Goal: Task Accomplishment & Management: Use online tool/utility

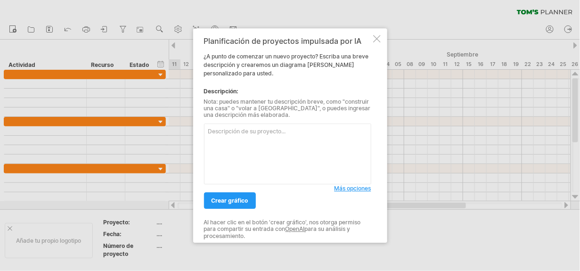
click at [352, 186] on span "Más opciones" at bounding box center [352, 188] width 37 height 7
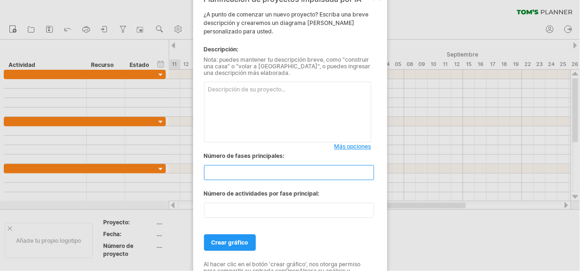
click at [242, 171] on input "**" at bounding box center [289, 172] width 170 height 15
click at [366, 174] on input "*" at bounding box center [289, 172] width 170 height 15
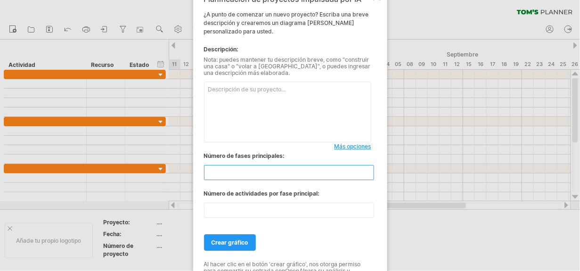
click at [366, 174] on input "*" at bounding box center [289, 172] width 170 height 15
type input "*"
click at [366, 174] on input "*" at bounding box center [289, 172] width 170 height 15
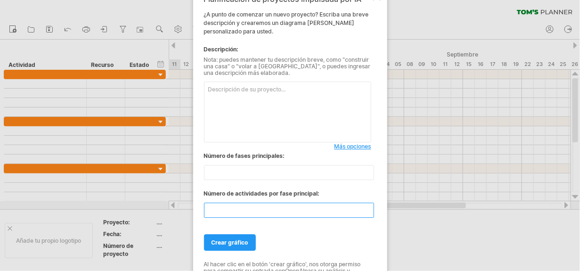
click at [369, 212] on input "**" at bounding box center [289, 209] width 170 height 15
click at [369, 212] on input "*" at bounding box center [289, 209] width 170 height 15
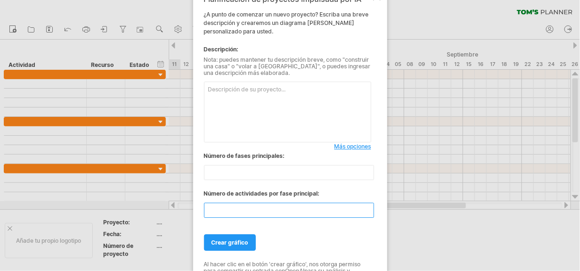
type input "*"
click at [369, 212] on input "*" at bounding box center [289, 209] width 170 height 15
click at [241, 249] on link "Crear gráfico" at bounding box center [230, 242] width 52 height 16
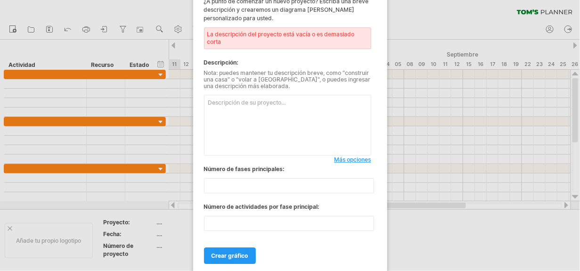
click at [261, 110] on textarea at bounding box center [287, 125] width 167 height 61
type textarea "P"
type textarea "Bullying"
click at [213, 256] on span "Crear gráfico" at bounding box center [229, 255] width 37 height 7
click at [222, 252] on span "Crear gráfico" at bounding box center [229, 255] width 37 height 7
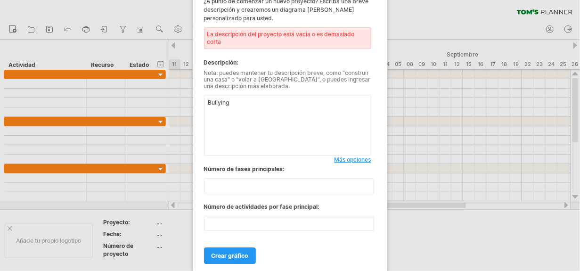
click at [443, 29] on div at bounding box center [290, 135] width 580 height 271
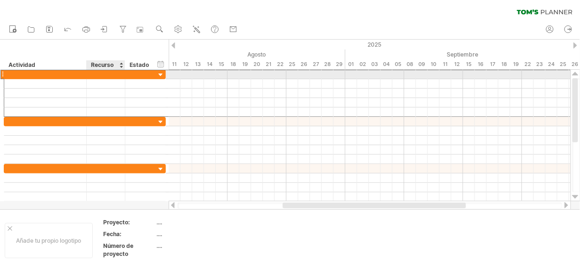
click at [97, 71] on div at bounding box center [105, 74] width 29 height 9
click at [83, 70] on div at bounding box center [85, 74] width 5 height 9
click at [80, 72] on div at bounding box center [45, 74] width 73 height 9
type input "**********"
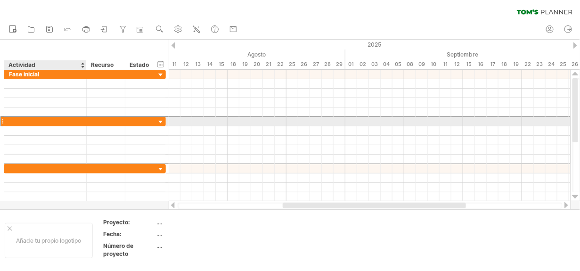
click at [73, 117] on div at bounding box center [45, 121] width 73 height 9
click at [93, 120] on div at bounding box center [105, 121] width 29 height 9
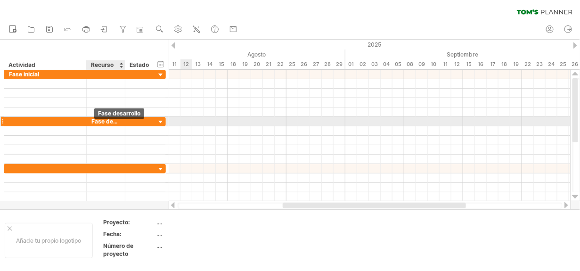
click at [94, 122] on div "Fase desarrollo" at bounding box center [105, 121] width 29 height 9
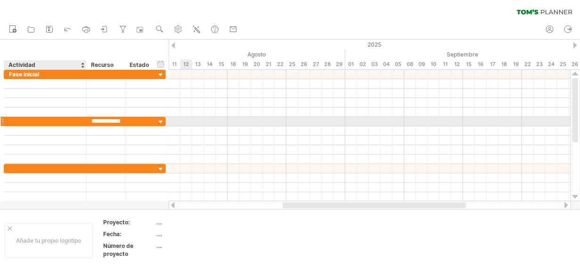
click at [65, 122] on div at bounding box center [45, 121] width 73 height 9
click at [122, 122] on div at bounding box center [123, 121] width 5 height 9
click at [115, 121] on div "Fase desarrollo" at bounding box center [105, 121] width 29 height 9
type input "*******"
type input "*"
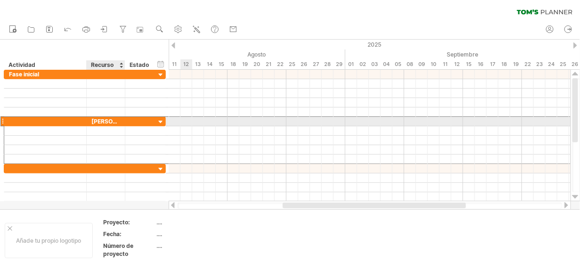
click at [110, 121] on div "[PERSON_NAME]" at bounding box center [105, 121] width 29 height 9
type input "*"
click at [46, 122] on div at bounding box center [45, 121] width 73 height 9
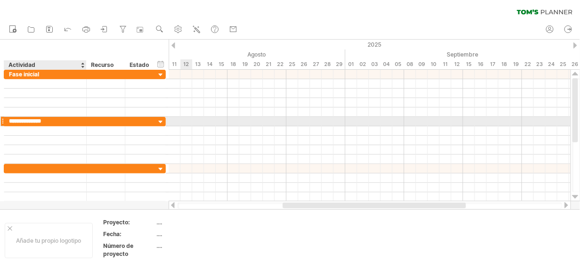
type input "**********"
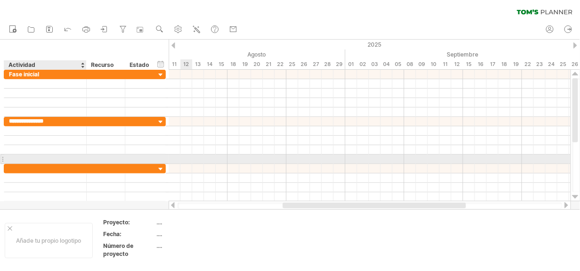
click at [30, 162] on div at bounding box center [45, 158] width 73 height 9
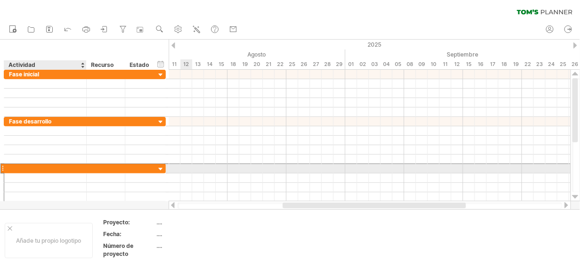
click at [19, 170] on div at bounding box center [45, 168] width 73 height 9
type input "**********"
click at [65, 170] on div "Fase consecucion" at bounding box center [45, 168] width 73 height 9
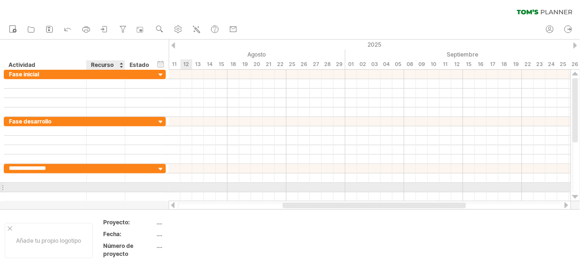
click at [97, 190] on div at bounding box center [105, 187] width 29 height 9
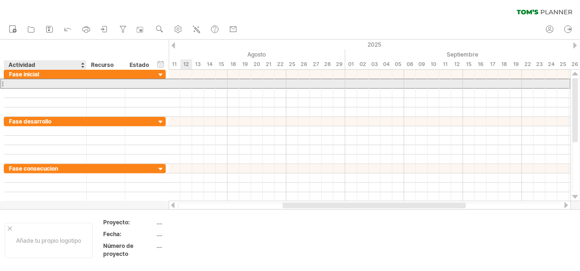
click at [18, 83] on div at bounding box center [45, 83] width 73 height 9
click at [36, 87] on div at bounding box center [45, 83] width 73 height 9
paste input "**********"
type input "**********"
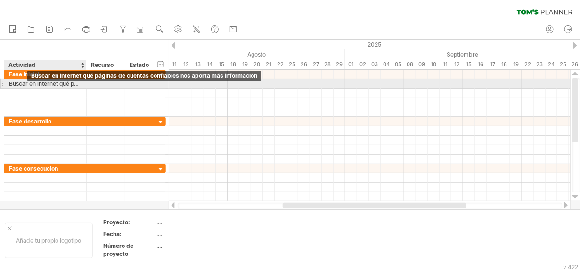
click at [27, 84] on div "Buscar en internet qué páginas de cuentas confiables nos aporta más información" at bounding box center [45, 83] width 73 height 9
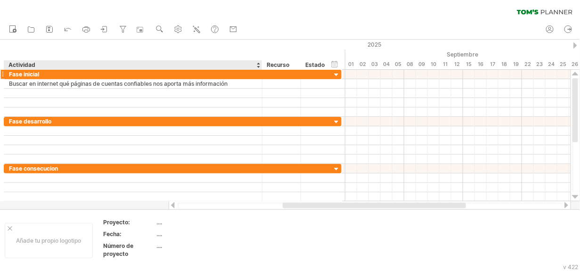
drag, startPoint x: 85, startPoint y: 67, endPoint x: 261, endPoint y: 73, distance: 175.8
click at [261, 73] on div "Trying to reach [DOMAIN_NAME] Connected again... 0% clear filter Nuevo" at bounding box center [290, 135] width 580 height 271
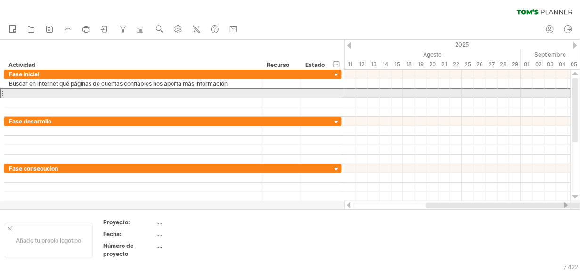
click at [22, 92] on div at bounding box center [133, 93] width 248 height 9
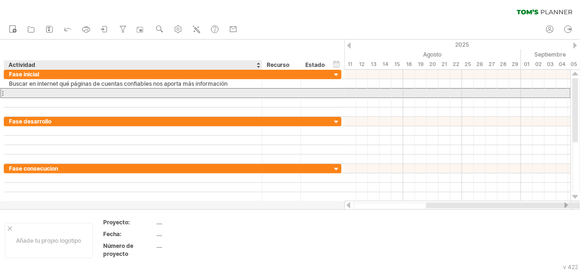
click at [22, 93] on div at bounding box center [133, 93] width 248 height 9
paste input "**********"
type input "**********"
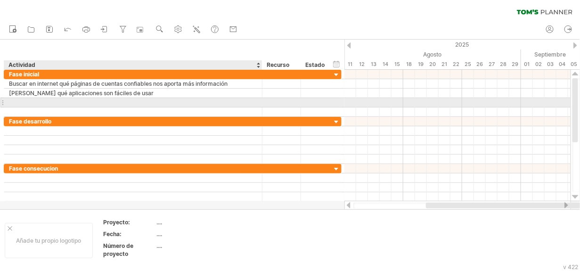
click at [36, 103] on div at bounding box center [133, 102] width 248 height 9
paste input "**********"
click at [12, 101] on input "**********" at bounding box center [133, 102] width 248 height 9
type input "**********"
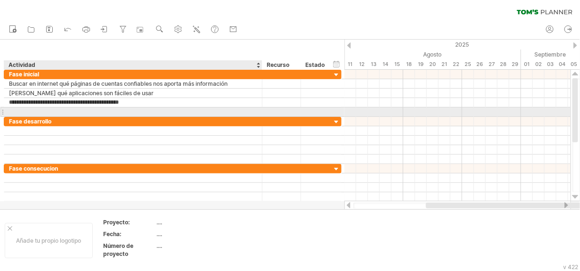
click at [17, 110] on div at bounding box center [133, 111] width 248 height 9
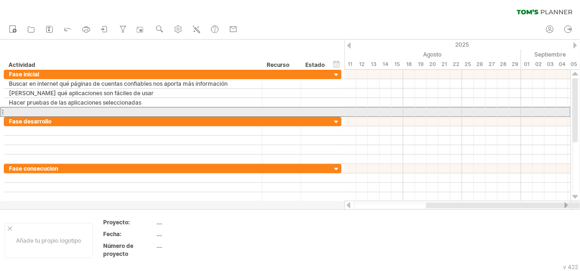
click at [4, 113] on div at bounding box center [133, 111] width 258 height 9
click at [2, 113] on div at bounding box center [2, 112] width 4 height 10
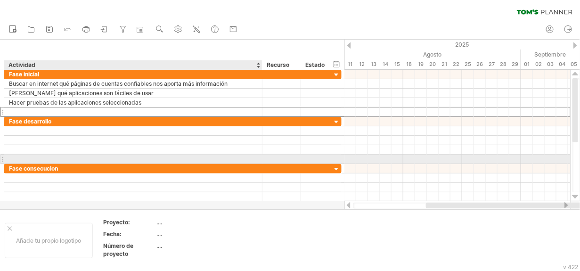
click at [19, 156] on div at bounding box center [133, 158] width 248 height 9
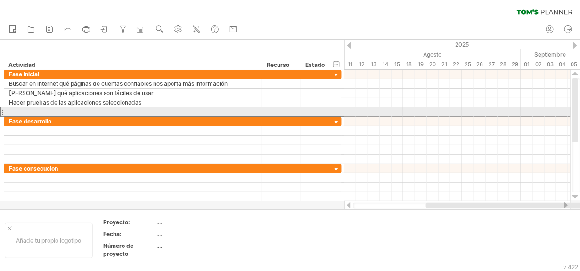
click at [1, 110] on div at bounding box center [2, 112] width 4 height 10
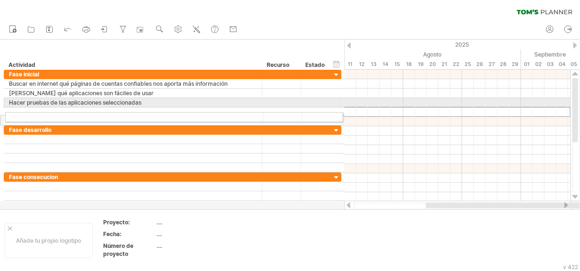
drag, startPoint x: 1, startPoint y: 110, endPoint x: 0, endPoint y: 115, distance: 5.8
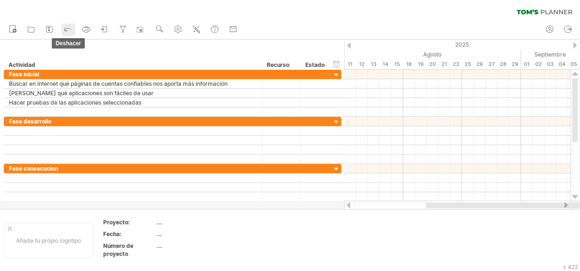
click at [64, 29] on icon at bounding box center [67, 28] width 9 height 9
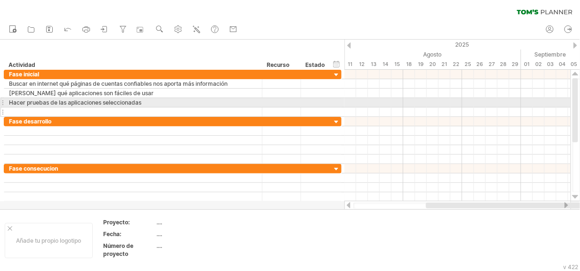
click at [0, 106] on div at bounding box center [2, 102] width 4 height 10
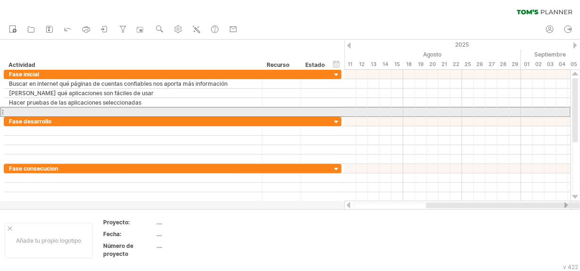
click at [0, 108] on div at bounding box center [2, 112] width 4 height 10
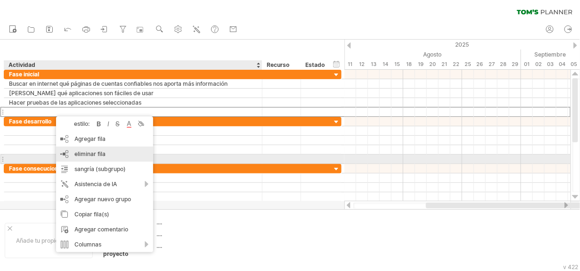
click at [103, 154] on span "eliminar fila" at bounding box center [89, 153] width 31 height 7
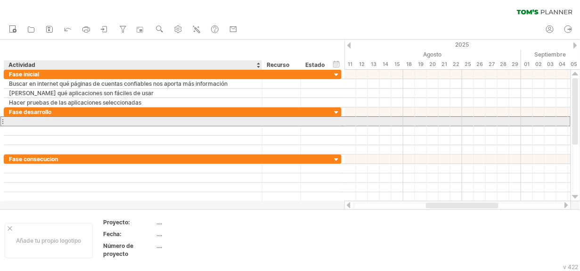
click at [24, 122] on div at bounding box center [133, 121] width 248 height 9
click at [31, 123] on div at bounding box center [133, 121] width 248 height 9
paste input "**********"
type input "**********"
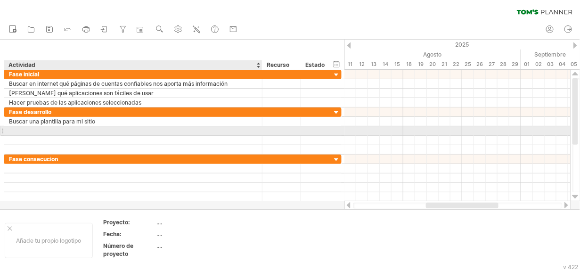
click at [16, 130] on div at bounding box center [133, 130] width 248 height 9
paste input "**********"
type input "**********"
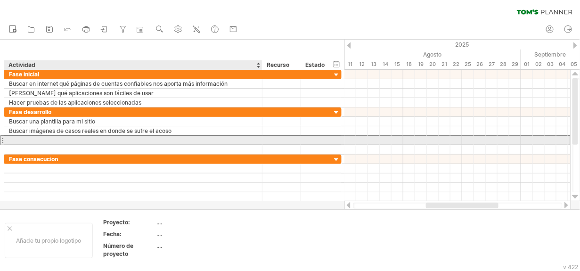
click at [33, 141] on div at bounding box center [133, 140] width 248 height 9
paste input "**********"
type input "**********"
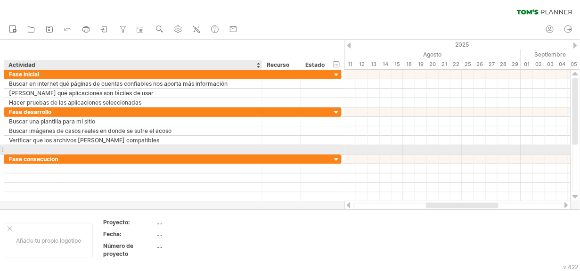
click at [59, 150] on div at bounding box center [133, 149] width 248 height 9
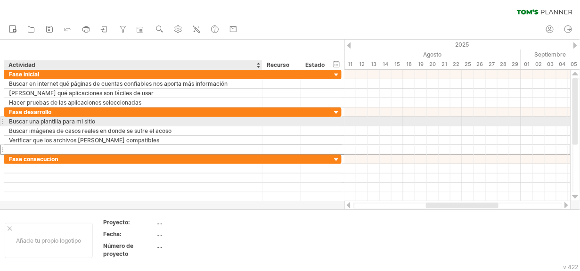
paste input "**********"
type input "**********"
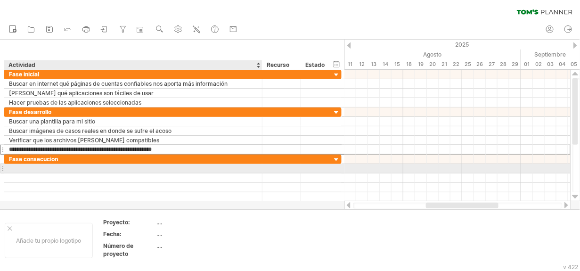
click at [48, 165] on div at bounding box center [133, 168] width 248 height 9
click at [33, 172] on div at bounding box center [133, 168] width 248 height 9
type input "*"
paste input "**********"
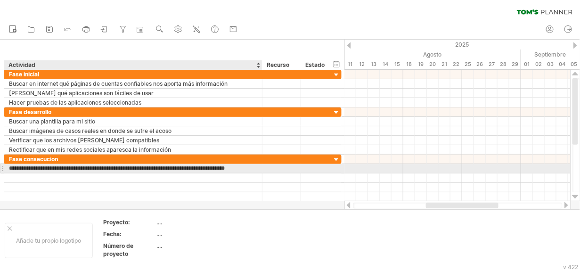
scroll to position [0, 7]
type input "**********"
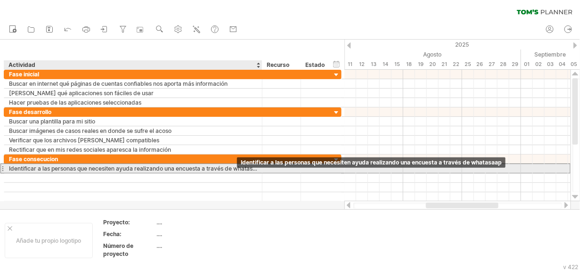
click at [242, 170] on div "Identificar a las personas que necesiten ayuda realizando una encuesta a través…" at bounding box center [133, 168] width 248 height 9
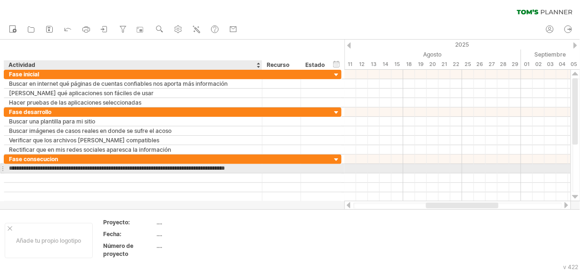
scroll to position [0, 0]
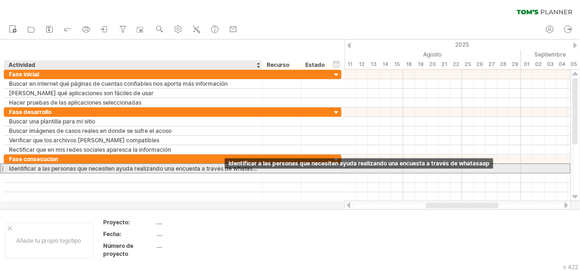
click at [216, 170] on div "Identificar a las personas que necesiten ayuda realizando una encuesta a través…" at bounding box center [133, 168] width 248 height 9
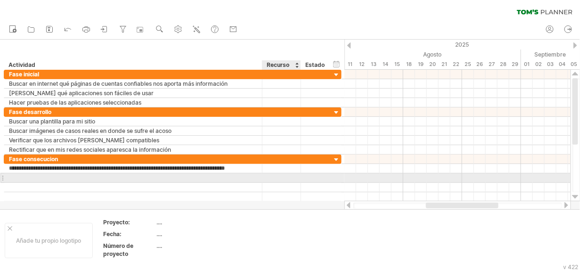
click at [282, 175] on div at bounding box center [281, 177] width 29 height 9
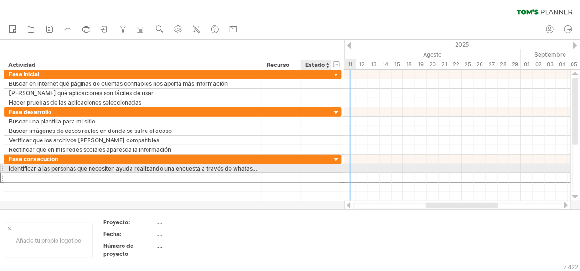
click at [325, 170] on div at bounding box center [316, 168] width 21 height 9
click at [283, 168] on div at bounding box center [281, 168] width 29 height 9
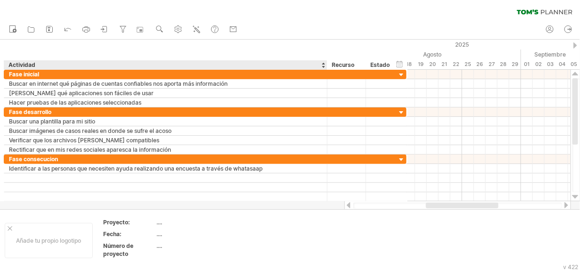
drag, startPoint x: 261, startPoint y: 65, endPoint x: 326, endPoint y: 66, distance: 65.0
click at [326, 66] on div at bounding box center [326, 64] width 3 height 9
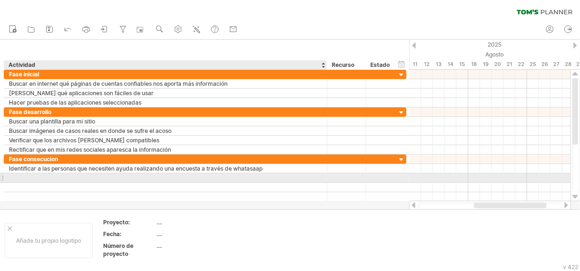
click at [24, 178] on div at bounding box center [165, 177] width 313 height 9
click at [37, 175] on div at bounding box center [165, 177] width 313 height 9
paste input "**********"
type input "**********"
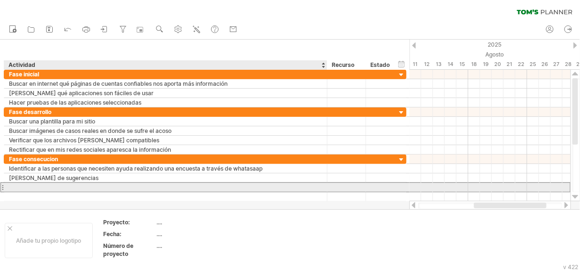
click at [28, 189] on div at bounding box center [165, 187] width 313 height 9
click at [50, 186] on div at bounding box center [165, 187] width 313 height 9
paste input "**********"
type input "**********"
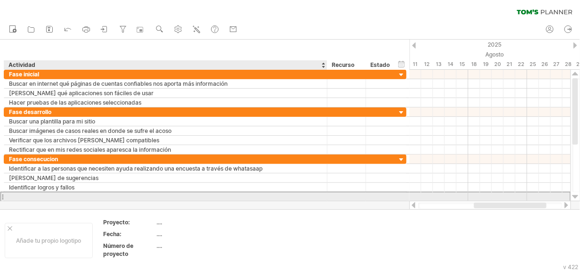
click at [38, 193] on div at bounding box center [165, 196] width 313 height 9
click at [68, 196] on div at bounding box center [165, 196] width 313 height 9
paste input "**********"
type input "**********"
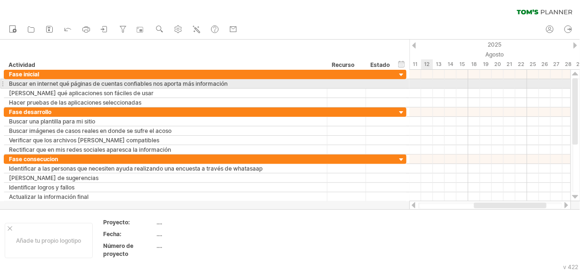
click at [421, 81] on div at bounding box center [489, 83] width 161 height 9
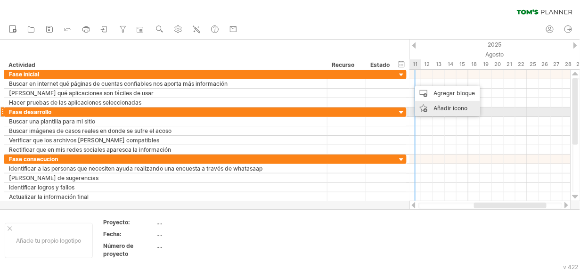
click at [449, 111] on div "Añadir icono" at bounding box center [447, 108] width 65 height 15
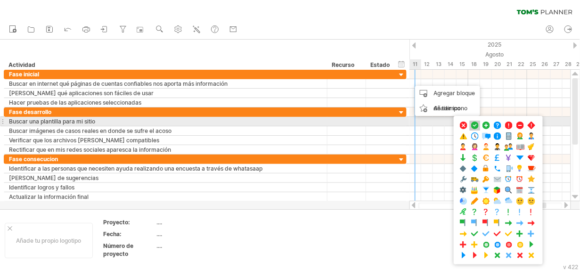
click at [475, 123] on span at bounding box center [474, 125] width 9 height 9
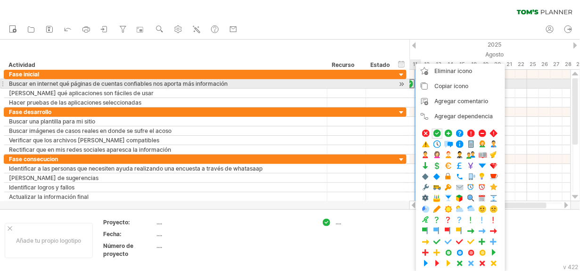
click at [411, 83] on div at bounding box center [409, 83] width 10 height 9
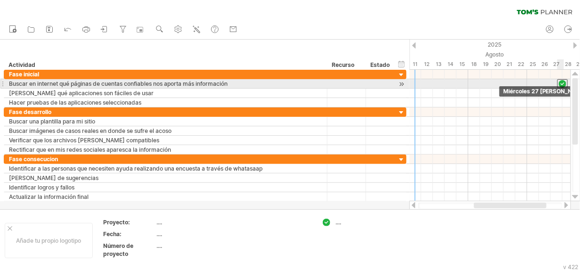
drag, startPoint x: 411, startPoint y: 83, endPoint x: 566, endPoint y: 85, distance: 154.9
click at [566, 85] on div at bounding box center [562, 83] width 10 height 9
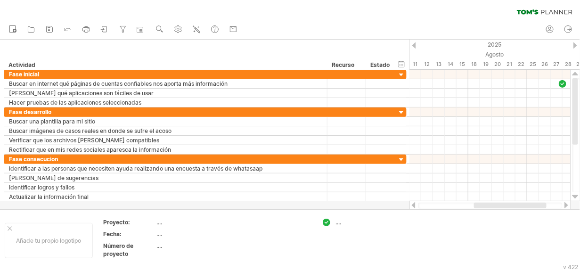
click at [567, 202] on div at bounding box center [566, 205] width 8 height 6
click at [410, 204] on div at bounding box center [414, 205] width 8 height 6
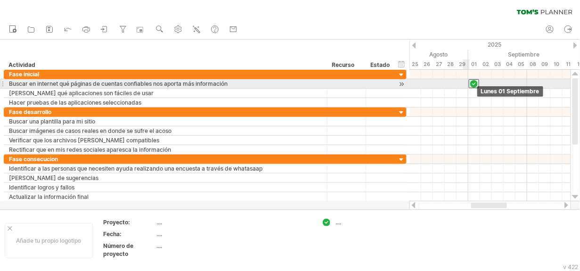
drag, startPoint x: 444, startPoint y: 84, endPoint x: 474, endPoint y: 83, distance: 29.2
click at [474, 83] on div at bounding box center [474, 83] width 10 height 9
click at [454, 80] on div at bounding box center [489, 83] width 161 height 9
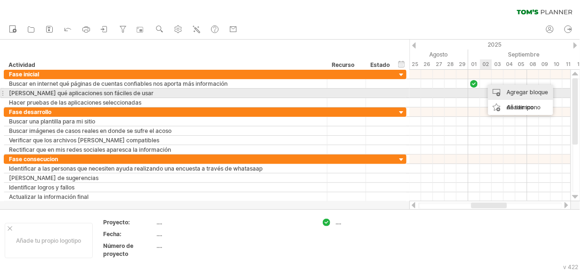
click at [518, 92] on div "Agregar bloque de tiempo" at bounding box center [520, 100] width 65 height 30
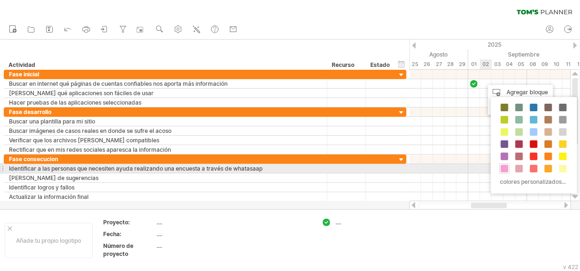
click at [507, 170] on span at bounding box center [505, 169] width 8 height 8
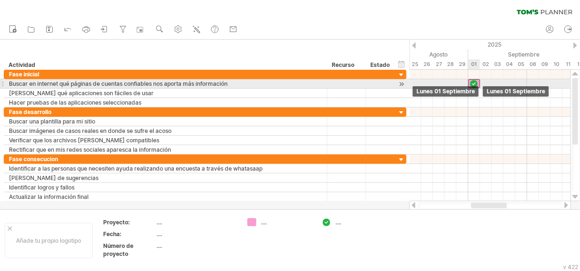
drag, startPoint x: 491, startPoint y: 82, endPoint x: 476, endPoint y: 83, distance: 15.6
click at [291, 83] on div at bounding box center [291, 83] width 0 height 9
drag, startPoint x: 478, startPoint y: 82, endPoint x: 487, endPoint y: 81, distance: 9.0
click at [487, 81] on div at bounding box center [480, 83] width 24 height 9
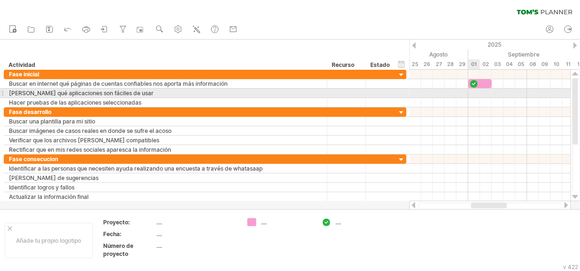
click at [474, 95] on div at bounding box center [489, 93] width 161 height 9
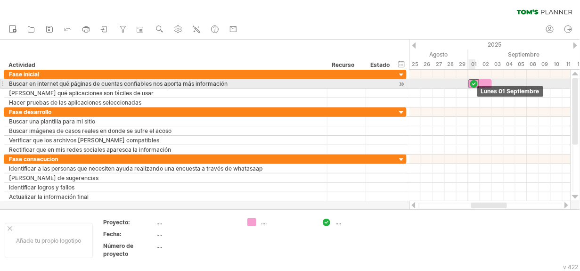
click at [471, 84] on div at bounding box center [474, 83] width 10 height 9
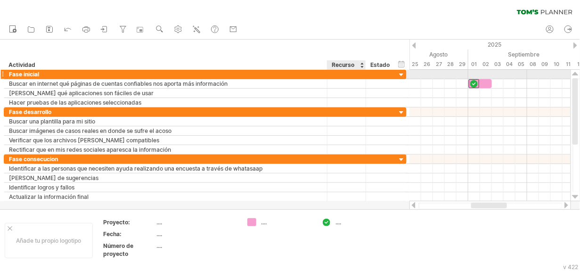
click at [350, 77] on div at bounding box center [346, 74] width 29 height 9
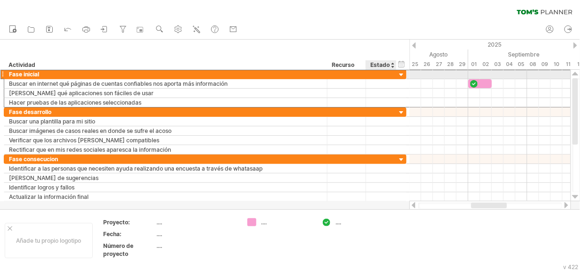
click at [377, 72] on div at bounding box center [381, 74] width 21 height 9
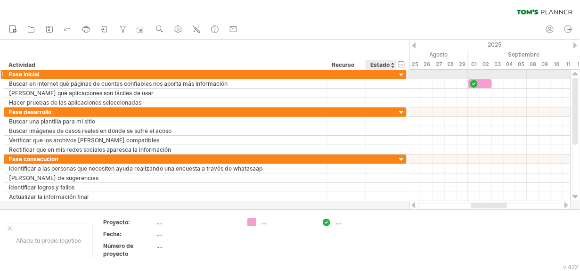
click at [402, 76] on div at bounding box center [401, 75] width 9 height 9
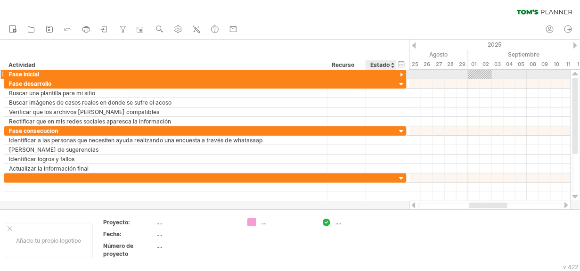
click at [402, 76] on div at bounding box center [401, 75] width 9 height 9
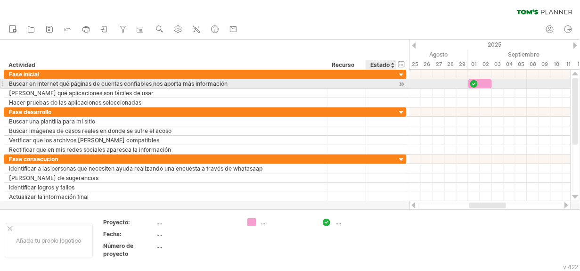
click at [403, 84] on div at bounding box center [401, 84] width 9 height 10
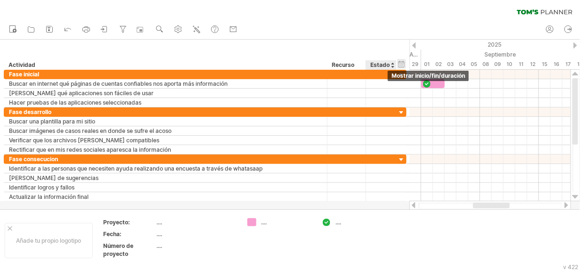
click at [404, 65] on div "hide start/end/duration Mostrar inicio/fin/duración" at bounding box center [401, 64] width 9 height 10
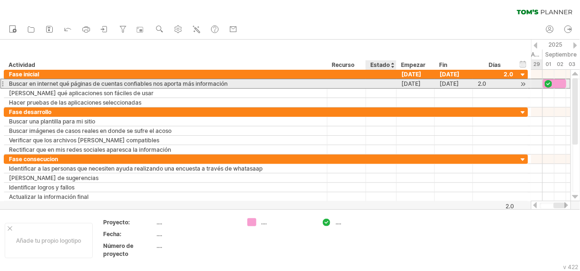
click at [372, 82] on div at bounding box center [381, 83] width 21 height 9
type input "******"
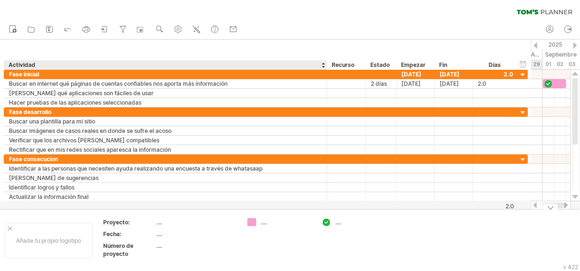
click at [161, 226] on td "...." at bounding box center [197, 223] width 80 height 11
type input "**********"
drag, startPoint x: 158, startPoint y: 232, endPoint x: 159, endPoint y: 243, distance: 11.8
click at [158, 233] on div "...." at bounding box center [196, 234] width 79 height 8
type input "**********"
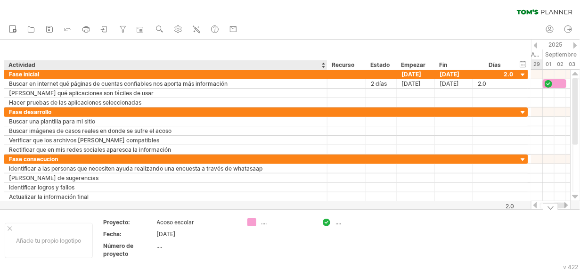
click at [163, 248] on div "...." at bounding box center [196, 246] width 79 height 8
type input "*"
click at [182, 251] on td "1" at bounding box center [197, 251] width 80 height 19
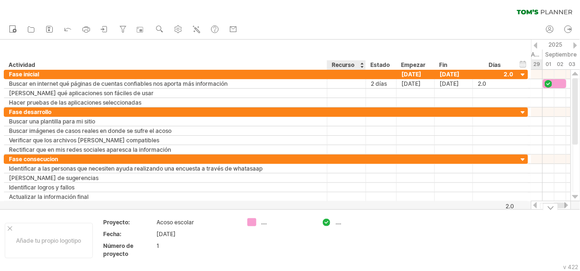
click at [341, 224] on div "...." at bounding box center [360, 222] width 51 height 8
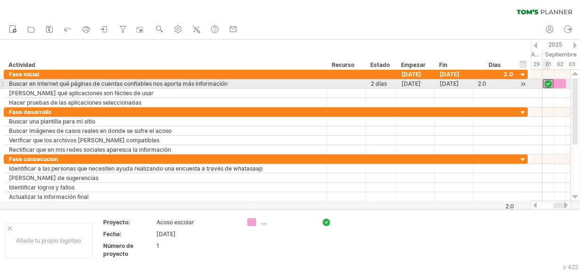
click at [548, 82] on div at bounding box center [548, 83] width 10 height 9
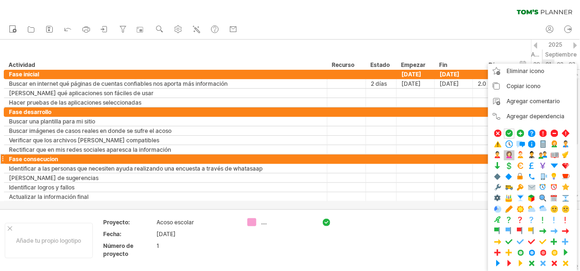
click at [511, 158] on span at bounding box center [508, 155] width 9 height 9
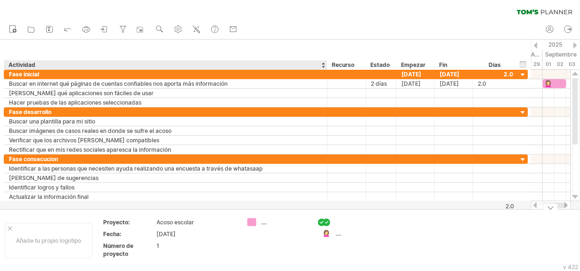
click at [327, 219] on div at bounding box center [326, 222] width 9 height 9
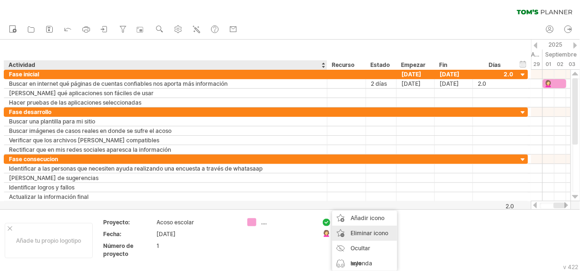
click at [361, 230] on span "Eliminar icono" at bounding box center [369, 232] width 38 height 7
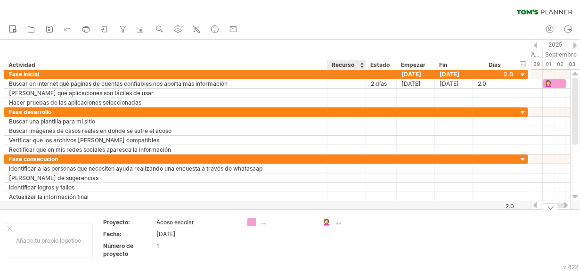
click at [339, 226] on div "...." at bounding box center [360, 222] width 51 height 8
type input "*****"
click at [344, 221] on div "Perso" at bounding box center [360, 222] width 51 height 8
type input "**********"
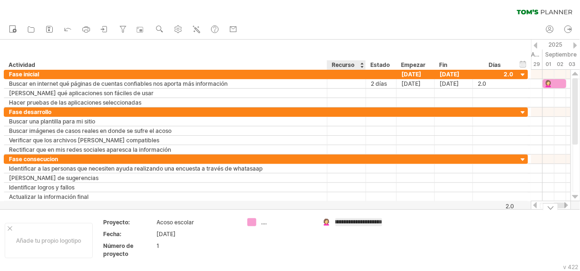
scroll to position [0, 45]
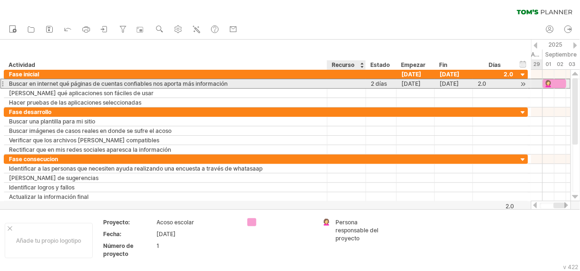
click at [342, 82] on div at bounding box center [346, 83] width 29 height 9
type input "*"
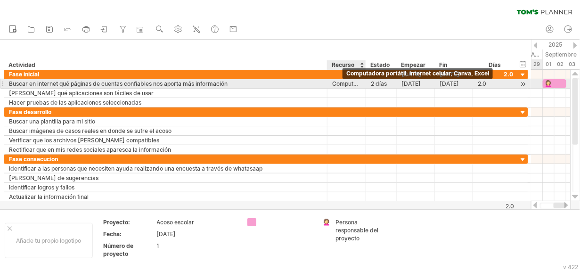
click at [342, 82] on div "Computadora portátil, internet celular, Canva, Excel" at bounding box center [346, 83] width 29 height 9
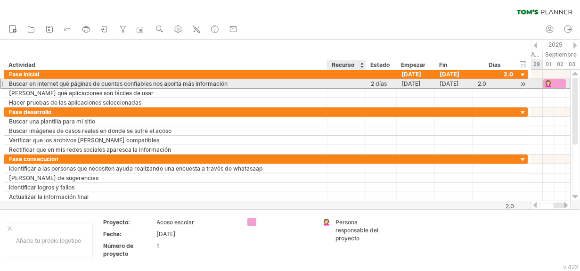
scroll to position [0, 0]
click at [356, 82] on input "**********" at bounding box center [346, 83] width 29 height 9
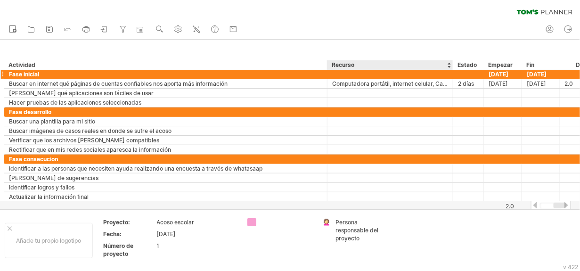
drag, startPoint x: 364, startPoint y: 66, endPoint x: 451, endPoint y: 77, distance: 87.8
click at [451, 77] on div "Trying to reach [DOMAIN_NAME] Connected again... 0% clear filter Nuevo" at bounding box center [290, 135] width 580 height 271
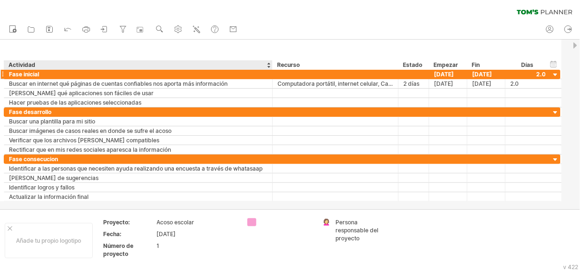
drag, startPoint x: 325, startPoint y: 66, endPoint x: 270, endPoint y: 76, distance: 55.4
click at [270, 76] on div "Trying to reach [DOMAIN_NAME] Connected again... 0% clear filter Nuevo" at bounding box center [290, 135] width 580 height 271
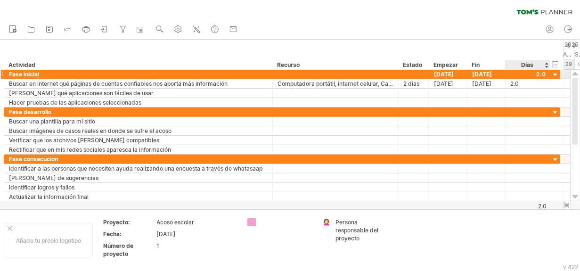
click at [554, 76] on div at bounding box center [555, 75] width 9 height 9
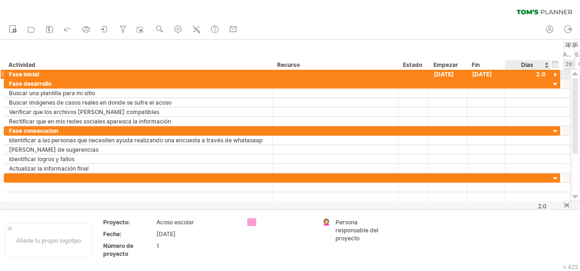
click at [554, 76] on div at bounding box center [555, 75] width 9 height 9
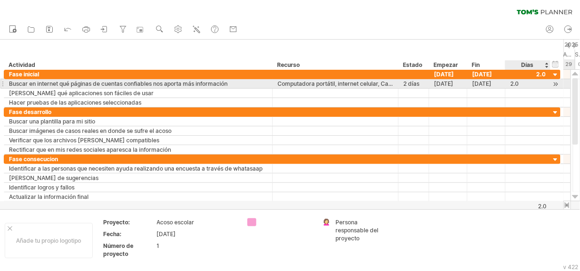
click at [558, 87] on div at bounding box center [555, 84] width 9 height 10
click at [555, 81] on div at bounding box center [555, 84] width 9 height 10
click at [555, 84] on div at bounding box center [555, 84] width 9 height 10
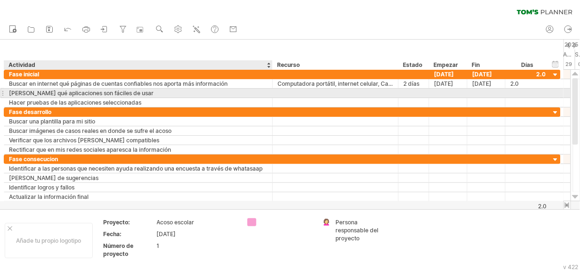
click at [154, 93] on div "[PERSON_NAME] qué aplicaciones son fáciles de usar" at bounding box center [138, 93] width 259 height 9
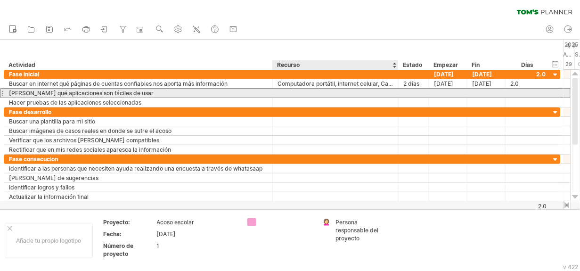
click at [286, 94] on div at bounding box center [335, 93] width 116 height 9
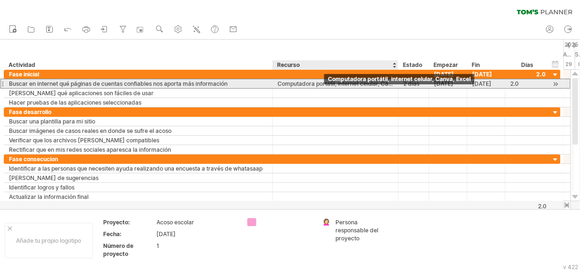
click at [324, 85] on div "Computadora portátil, internet celular, Canva, Excel" at bounding box center [335, 83] width 116 height 9
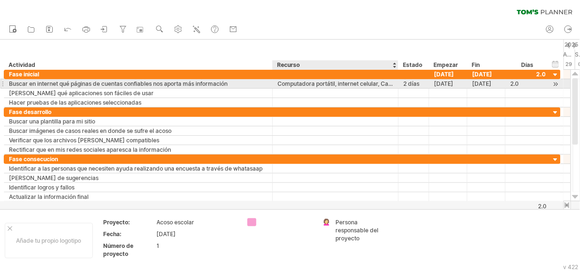
click at [308, 83] on div "Computadora portátil, internet celular, Canva, Excel" at bounding box center [335, 83] width 116 height 9
click at [381, 84] on input "**********" at bounding box center [335, 83] width 116 height 9
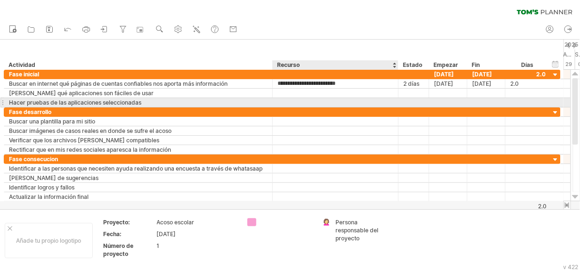
type input "**********"
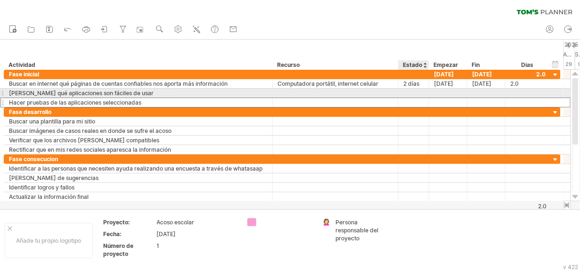
click at [412, 98] on div at bounding box center [413, 102] width 21 height 9
click at [412, 91] on div at bounding box center [413, 93] width 21 height 9
type input "******"
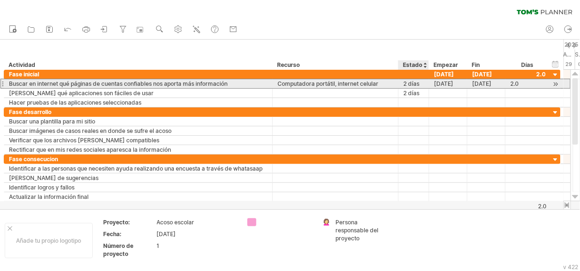
click at [417, 80] on div "2 días" at bounding box center [413, 83] width 21 height 9
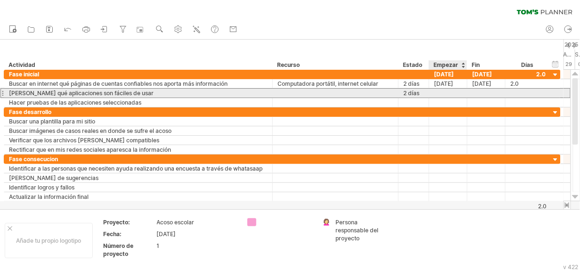
click at [445, 93] on div at bounding box center [448, 93] width 38 height 9
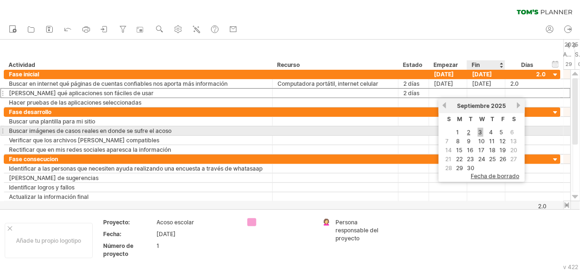
click at [480, 134] on link "3" at bounding box center [480, 132] width 6 height 9
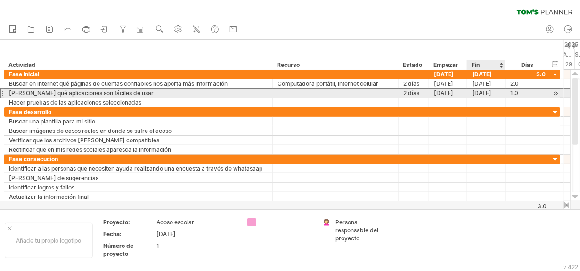
click at [493, 92] on div "[DATE]" at bounding box center [486, 93] width 38 height 9
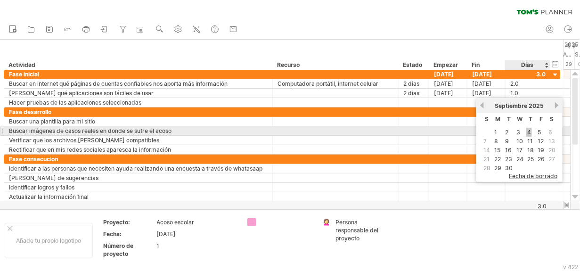
click at [530, 131] on link "4" at bounding box center [529, 132] width 6 height 9
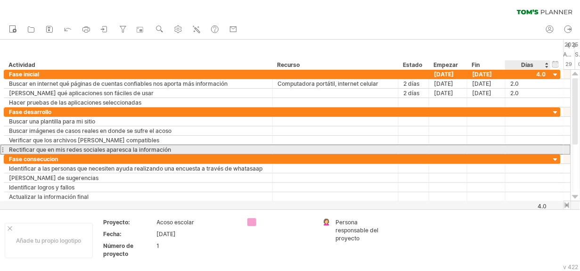
click at [553, 147] on div "**********" at bounding box center [282, 150] width 557 height 10
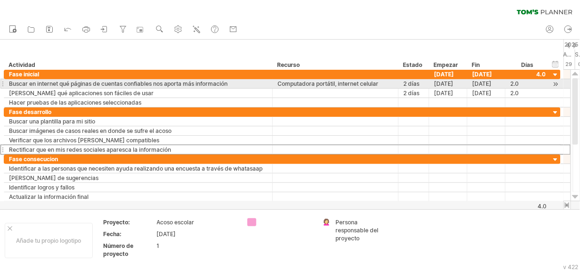
click at [557, 86] on div at bounding box center [555, 84] width 9 height 10
click at [556, 86] on div at bounding box center [555, 84] width 9 height 10
click at [555, 85] on div at bounding box center [555, 84] width 9 height 10
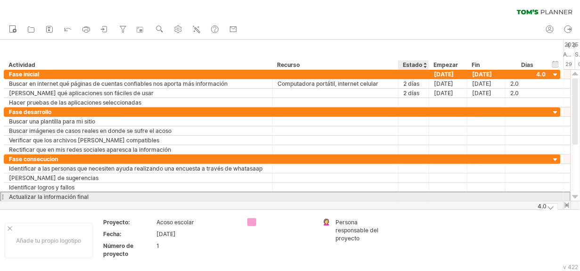
click at [412, 194] on div at bounding box center [413, 196] width 21 height 9
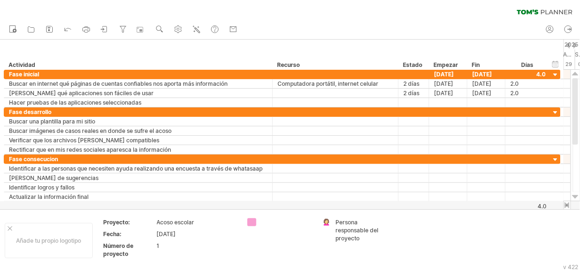
click at [568, 204] on div at bounding box center [566, 205] width 8 height 6
click at [567, 204] on div at bounding box center [566, 205] width 8 height 6
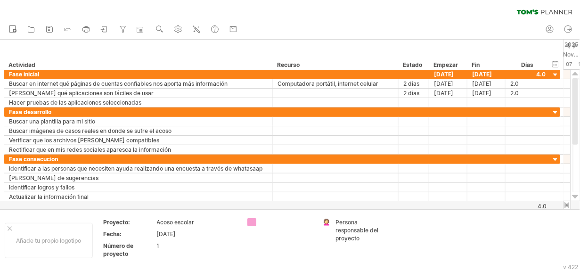
click at [560, 205] on div at bounding box center [290, 125] width 580 height 170
click at [565, 205] on div at bounding box center [566, 205] width 8 height 6
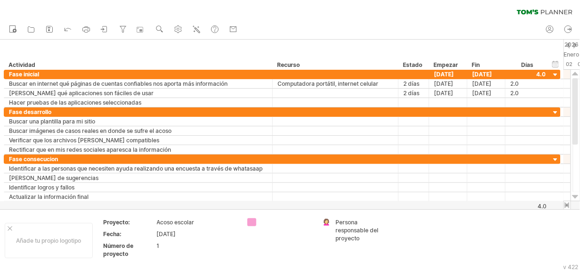
click at [565, 205] on div at bounding box center [566, 205] width 8 height 6
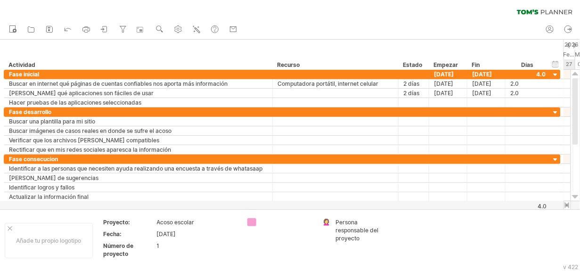
click at [565, 205] on div at bounding box center [566, 205] width 8 height 6
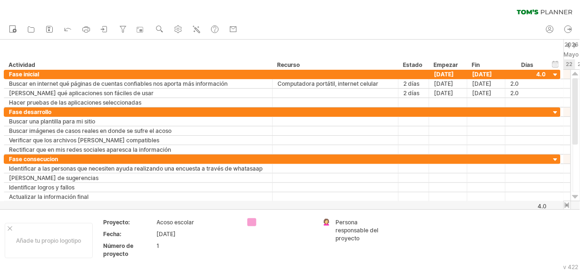
click at [565, 205] on div at bounding box center [566, 205] width 8 height 6
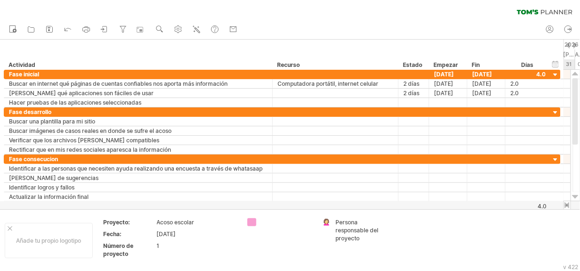
click at [565, 205] on div at bounding box center [566, 205] width 8 height 6
click at [567, 205] on div at bounding box center [566, 205] width 8 height 6
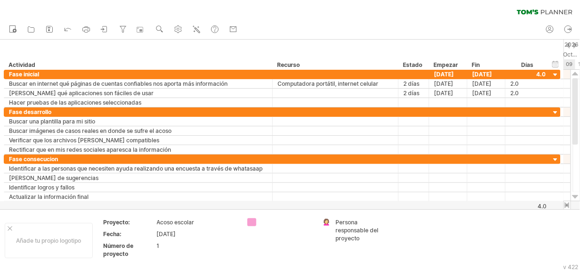
click at [567, 205] on div at bounding box center [566, 205] width 8 height 6
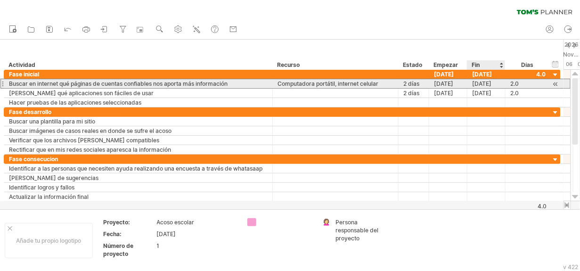
click at [486, 83] on div "[DATE]" at bounding box center [486, 83] width 38 height 9
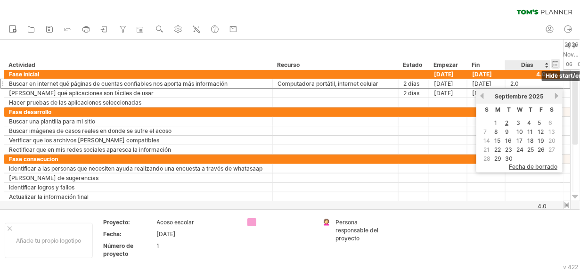
click at [556, 67] on div "hide start/end/duration Mostrar inicio/fin/duración" at bounding box center [555, 64] width 9 height 10
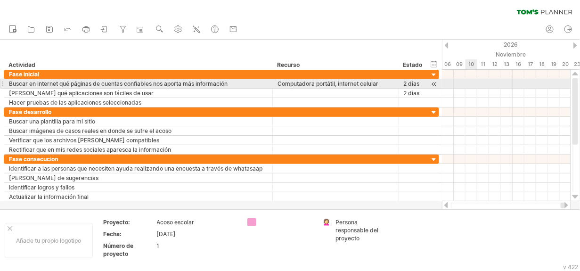
click at [471, 85] on div at bounding box center [506, 83] width 129 height 9
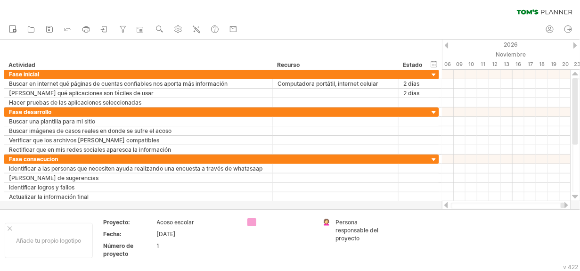
click at [445, 44] on div at bounding box center [446, 45] width 4 height 6
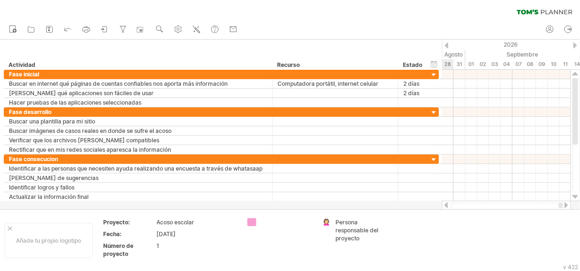
click at [445, 44] on div at bounding box center [446, 45] width 4 height 6
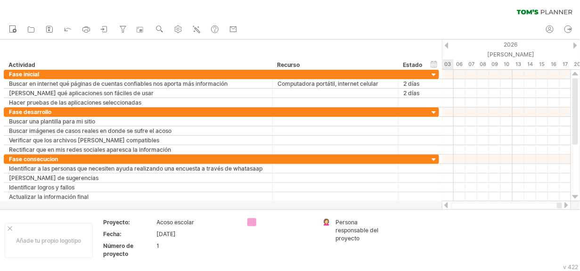
click at [445, 44] on div at bounding box center [446, 45] width 4 height 6
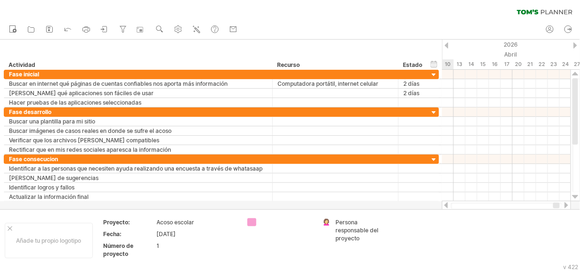
click at [445, 44] on div at bounding box center [446, 45] width 4 height 6
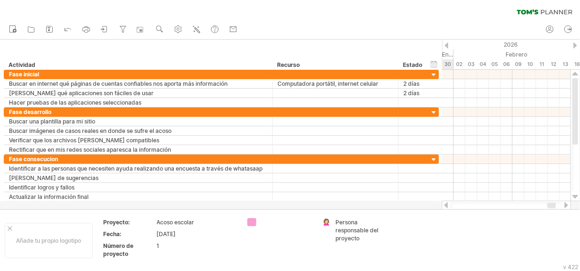
click at [445, 44] on div at bounding box center [446, 45] width 4 height 6
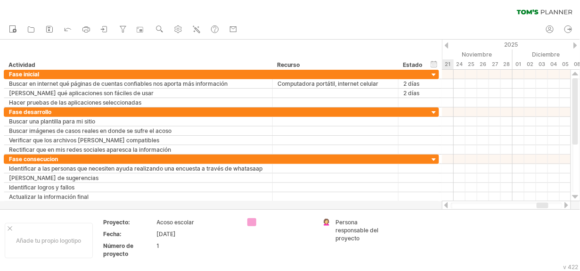
click at [445, 44] on div at bounding box center [446, 45] width 4 height 6
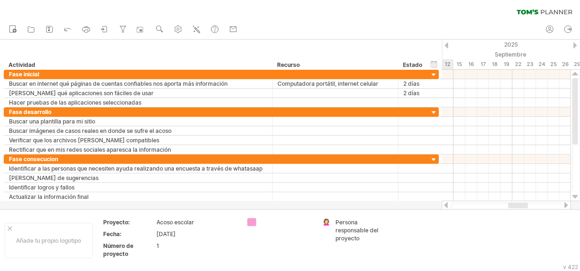
click at [445, 44] on div at bounding box center [446, 45] width 4 height 6
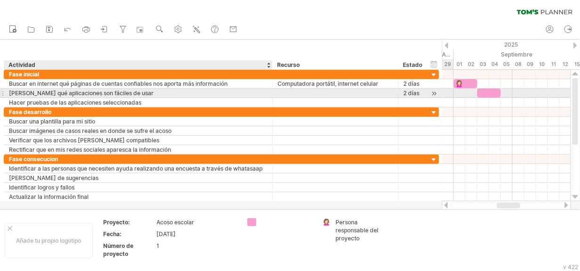
click at [175, 94] on div "[PERSON_NAME] qué aplicaciones son fáciles de usar" at bounding box center [138, 93] width 259 height 9
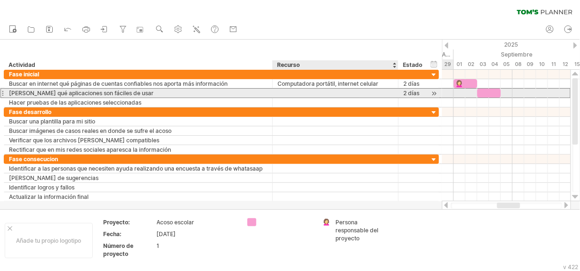
click at [282, 93] on div at bounding box center [335, 93] width 116 height 9
click at [288, 96] on div at bounding box center [335, 93] width 116 height 9
type input "*"
type input "**********"
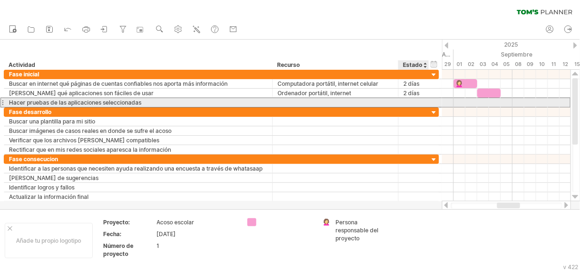
click at [417, 104] on div at bounding box center [413, 102] width 21 height 9
type input "******"
click at [420, 104] on div "2 días" at bounding box center [413, 102] width 21 height 9
click at [503, 103] on div at bounding box center [506, 102] width 129 height 9
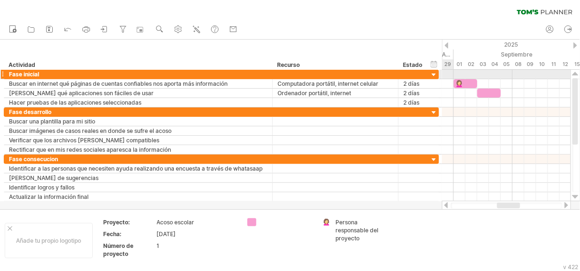
click at [432, 71] on div at bounding box center [433, 75] width 9 height 9
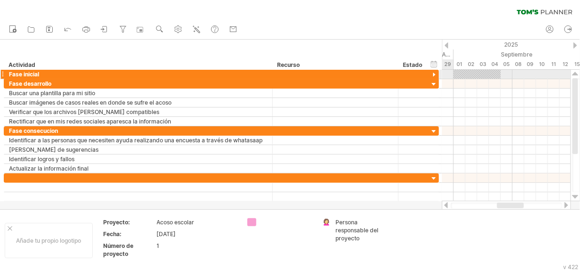
click at [432, 71] on div at bounding box center [433, 75] width 9 height 9
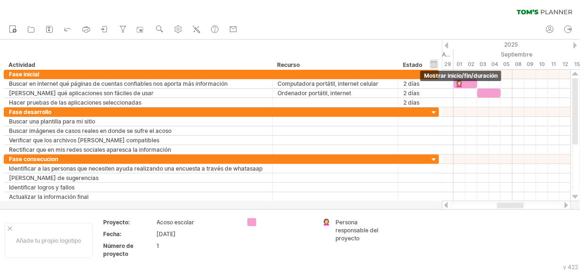
click at [435, 63] on div "hide start/end/duration Mostrar inicio/fin/duración" at bounding box center [433, 64] width 9 height 10
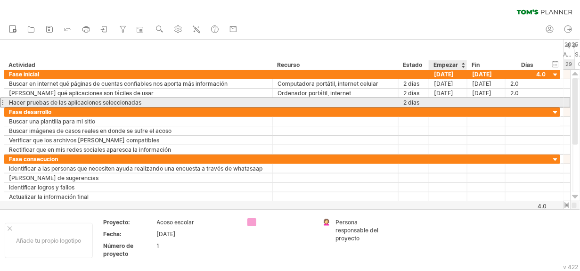
click at [453, 105] on div at bounding box center [448, 102] width 38 height 9
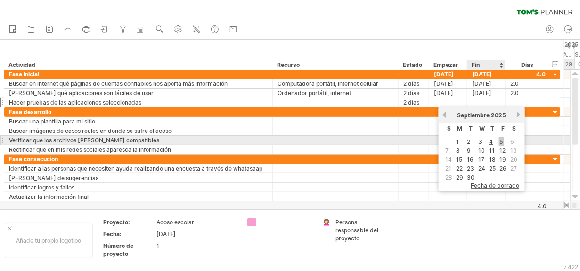
click at [502, 141] on link "5" at bounding box center [501, 141] width 5 height 9
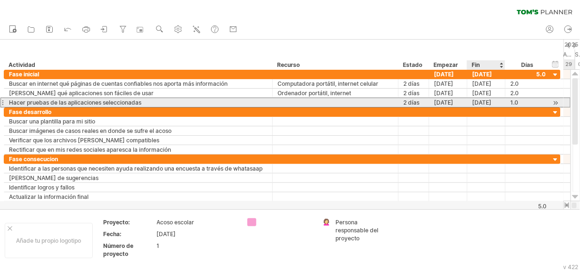
click at [490, 99] on div "[DATE]" at bounding box center [486, 102] width 38 height 9
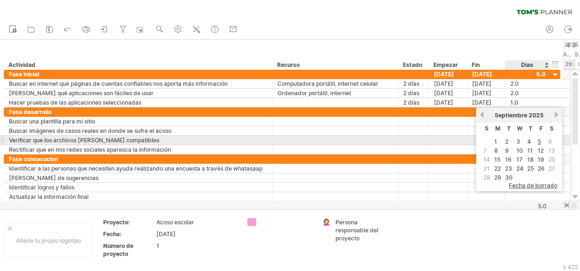
click at [550, 141] on span "6" at bounding box center [550, 141] width 6 height 9
click at [549, 141] on span "6" at bounding box center [550, 141] width 6 height 9
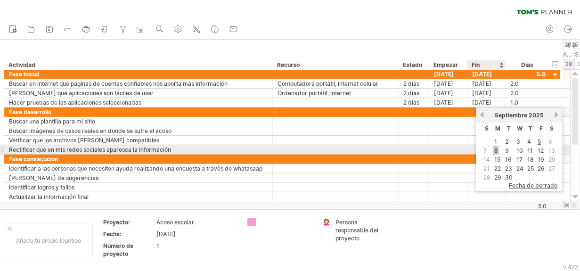
click at [498, 149] on link "8" at bounding box center [496, 150] width 6 height 9
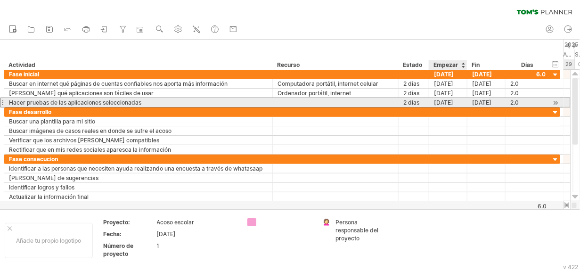
click at [438, 104] on div "[DATE]" at bounding box center [448, 102] width 38 height 9
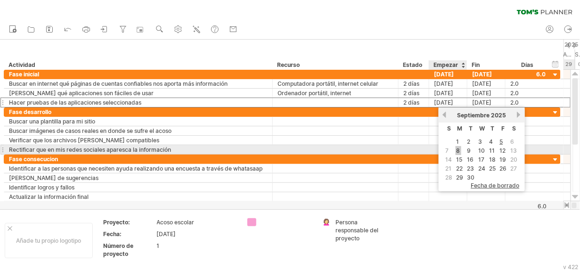
click at [459, 152] on link "8" at bounding box center [458, 150] width 6 height 9
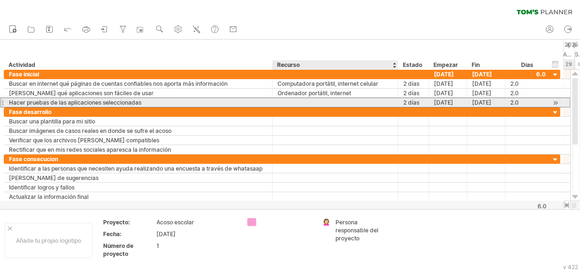
click at [322, 98] on div at bounding box center [335, 102] width 116 height 9
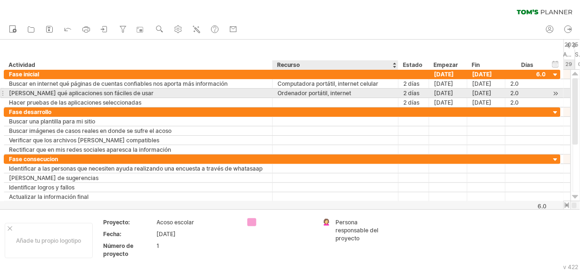
click at [322, 93] on div "Ordenador portátil, internet" at bounding box center [335, 93] width 116 height 9
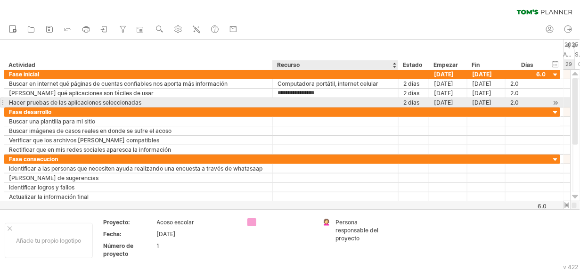
click at [329, 99] on div at bounding box center [335, 102] width 116 height 9
type input "*"
type input "**********"
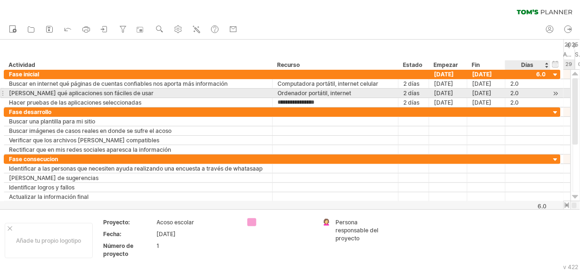
click at [510, 89] on div "2.0" at bounding box center [527, 93] width 35 height 9
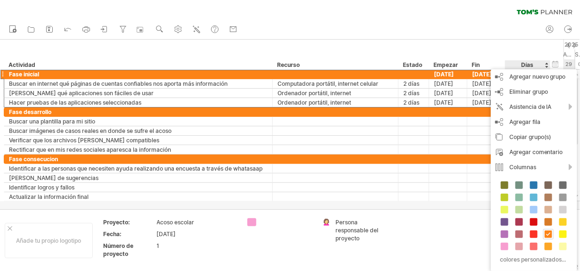
click at [541, 50] on div "hide start/end/duration Mostrar inicio/fin/duración ******** Actividad ********…" at bounding box center [281, 55] width 563 height 30
click at [539, 74] on div "Agregar nuevo grupo" at bounding box center [534, 76] width 86 height 15
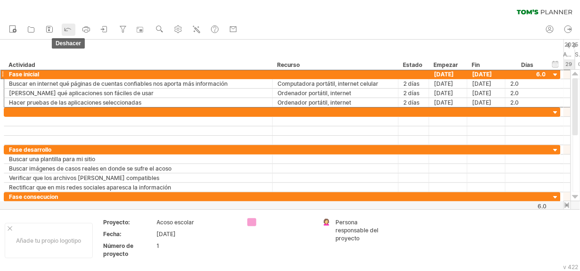
click at [73, 29] on icon at bounding box center [67, 28] width 9 height 9
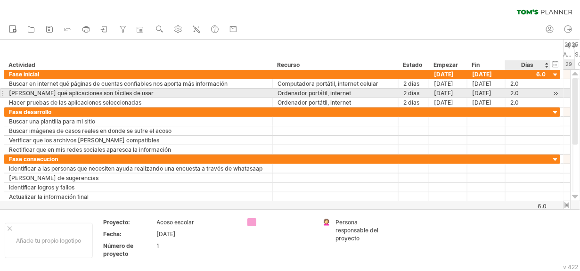
click at [556, 92] on div at bounding box center [555, 94] width 9 height 10
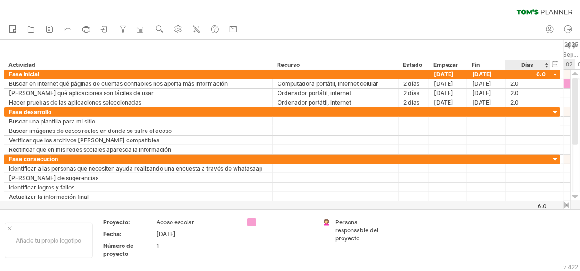
click at [480, 51] on div "hide start/end/duration Mostrar inicio/fin/duración ******** Actividad ********…" at bounding box center [281, 55] width 563 height 30
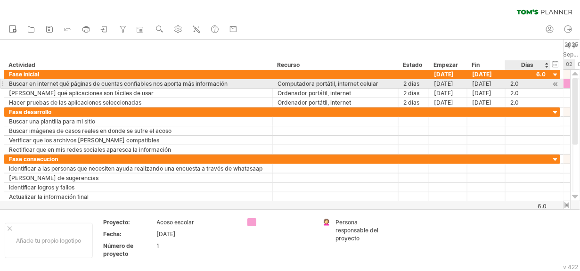
click at [556, 82] on div at bounding box center [555, 84] width 9 height 10
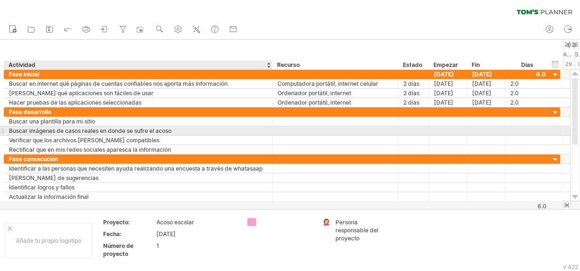
click at [143, 131] on div "Buscar imágenes de casos reales en donde se sufre el acoso" at bounding box center [138, 130] width 259 height 9
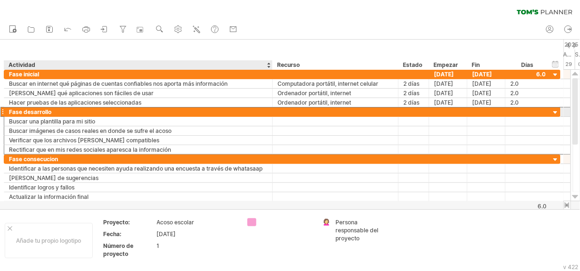
click at [210, 115] on div "Fase desarrollo" at bounding box center [138, 111] width 259 height 9
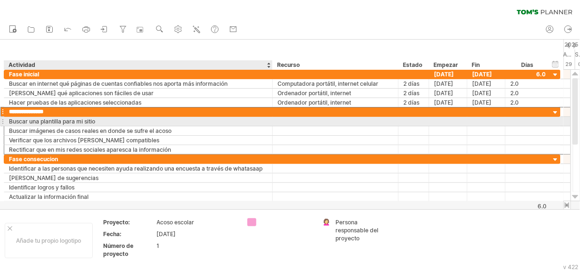
click at [266, 123] on div "Buscar una plantilla para mi sitio" at bounding box center [138, 121] width 259 height 9
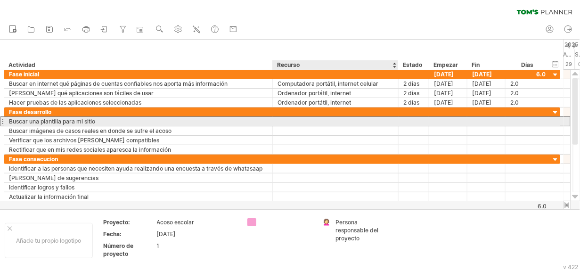
click at [295, 122] on div at bounding box center [335, 121] width 116 height 9
click at [299, 121] on div at bounding box center [335, 121] width 116 height 9
type input "**********"
click at [299, 122] on div "Portátil, internet, Canva" at bounding box center [335, 121] width 116 height 9
click at [350, 123] on input "**********" at bounding box center [335, 121] width 116 height 9
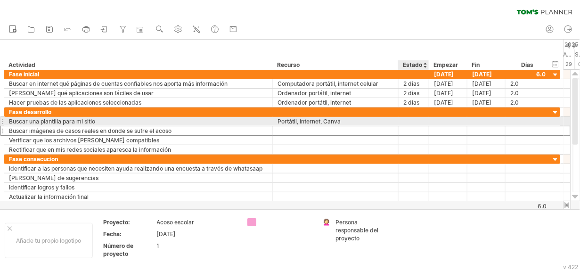
click at [418, 126] on div at bounding box center [413, 130] width 21 height 9
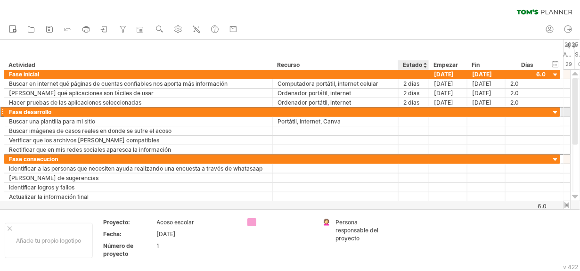
click at [418, 115] on div at bounding box center [413, 111] width 21 height 9
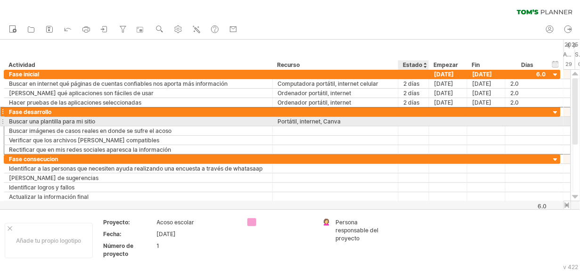
click at [413, 125] on div at bounding box center [413, 121] width 21 height 9
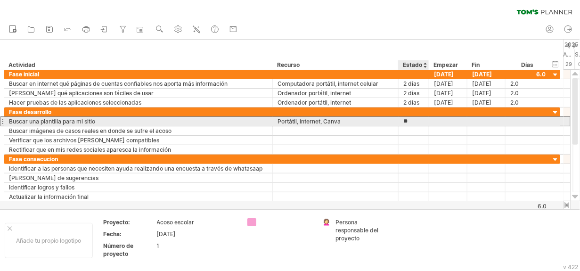
type input "*"
type input "*****"
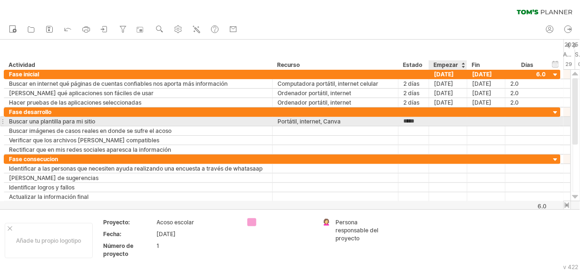
click at [436, 123] on div at bounding box center [448, 121] width 38 height 9
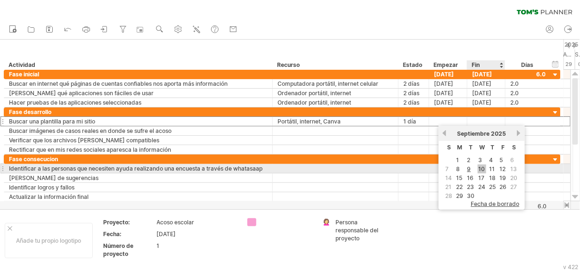
click at [484, 169] on link "10" at bounding box center [481, 168] width 8 height 9
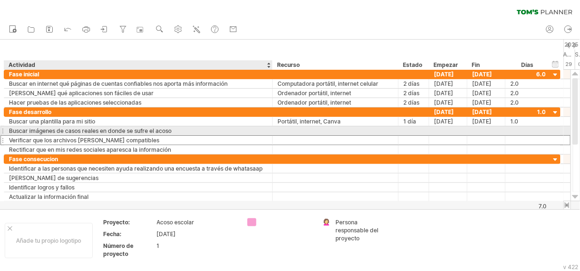
click at [155, 136] on div "Verificar que los archivos [PERSON_NAME] compatibles" at bounding box center [138, 140] width 259 height 9
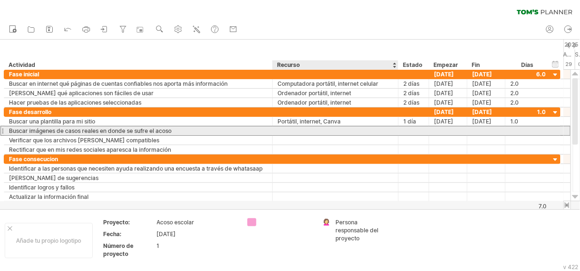
click at [274, 132] on div at bounding box center [336, 130] width 126 height 9
click at [284, 131] on div at bounding box center [335, 130] width 116 height 9
type input "**********"
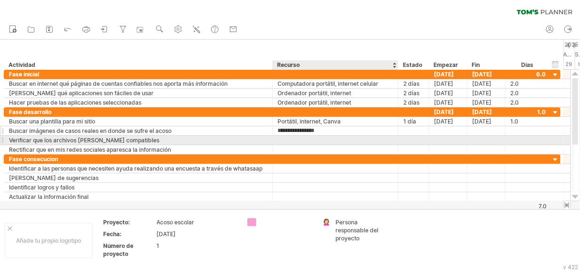
drag, startPoint x: 388, startPoint y: 136, endPoint x: 412, endPoint y: 130, distance: 24.2
click at [390, 136] on div at bounding box center [335, 140] width 116 height 9
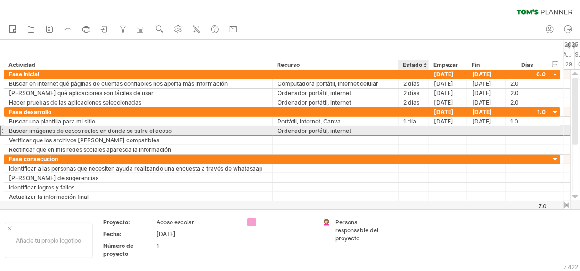
click at [413, 129] on div at bounding box center [413, 130] width 21 height 9
type input "******"
click at [461, 133] on div at bounding box center [448, 130] width 38 height 9
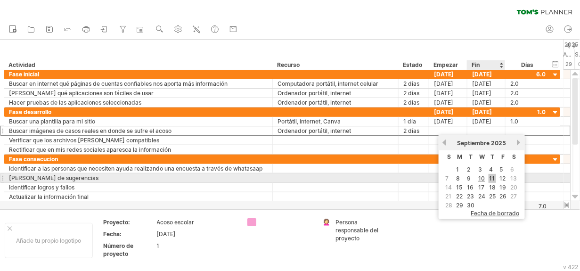
click at [488, 177] on link "11" at bounding box center [492, 178] width 8 height 9
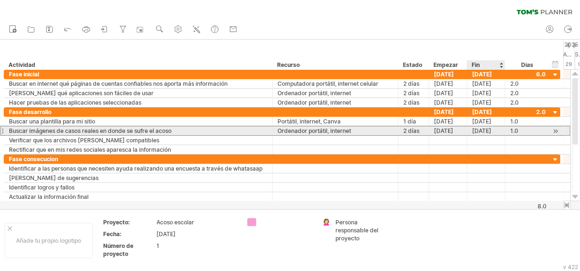
click at [484, 131] on div "[DATE]" at bounding box center [486, 130] width 38 height 9
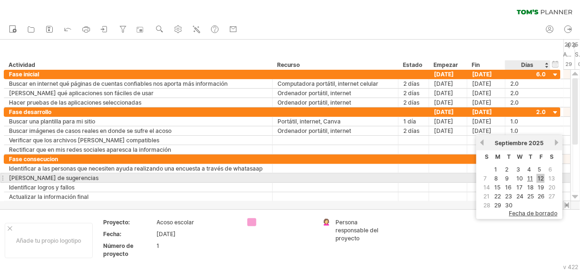
click at [541, 177] on link "12" at bounding box center [540, 178] width 8 height 9
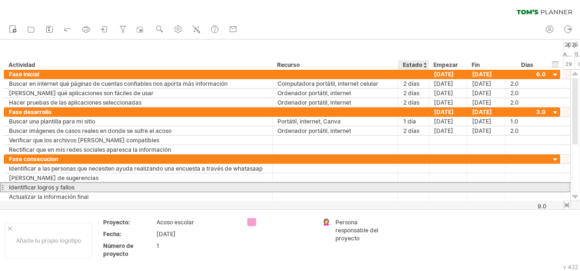
click at [429, 190] on div at bounding box center [448, 187] width 38 height 9
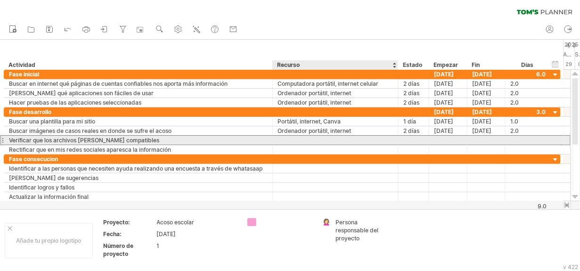
click at [303, 140] on div at bounding box center [335, 140] width 116 height 9
click at [295, 140] on div at bounding box center [335, 140] width 116 height 9
type input "**********"
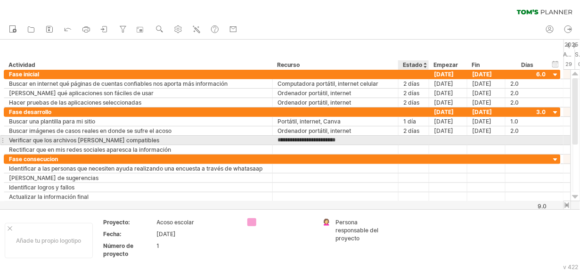
click at [407, 139] on div at bounding box center [413, 140] width 21 height 9
click at [415, 138] on div at bounding box center [413, 140] width 21 height 9
type input "*****"
click at [445, 136] on div at bounding box center [448, 140] width 38 height 9
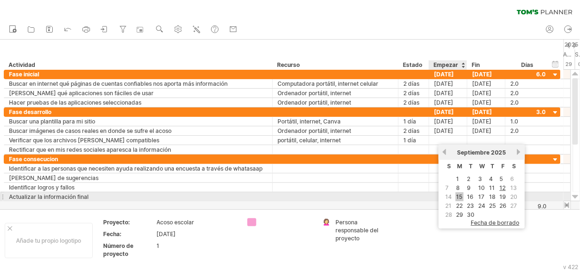
click at [459, 194] on link "15" at bounding box center [459, 196] width 8 height 9
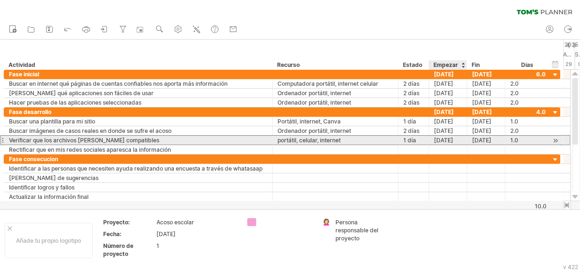
click at [440, 140] on div "[DATE]" at bounding box center [448, 140] width 38 height 9
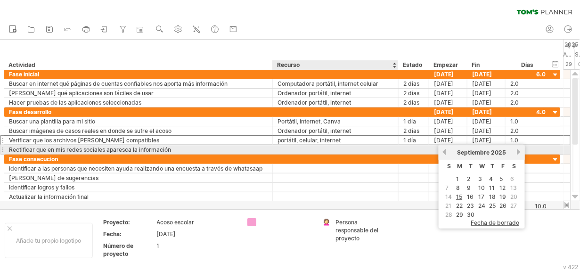
click at [291, 147] on div at bounding box center [335, 149] width 116 height 9
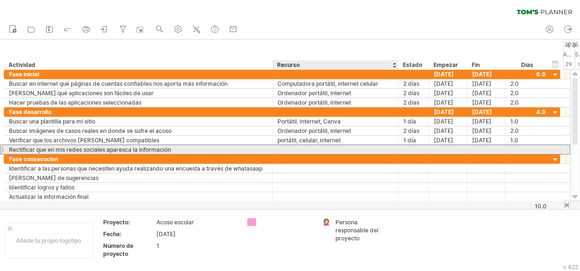
click at [291, 149] on div at bounding box center [335, 149] width 116 height 9
type input "**********"
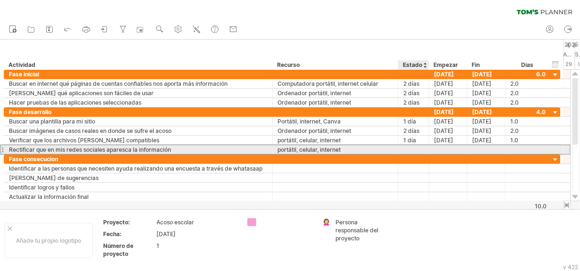
click at [405, 151] on div at bounding box center [413, 149] width 21 height 9
click at [406, 151] on div at bounding box center [413, 149] width 21 height 9
type input "*****"
click at [443, 145] on div at bounding box center [448, 149] width 38 height 9
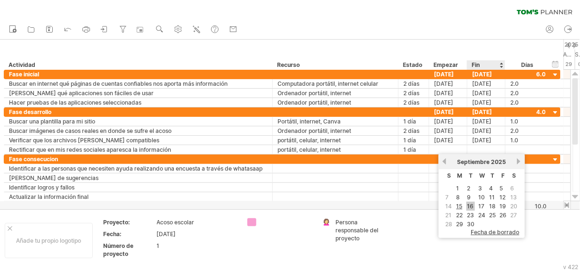
click at [469, 204] on link "16" at bounding box center [470, 206] width 8 height 9
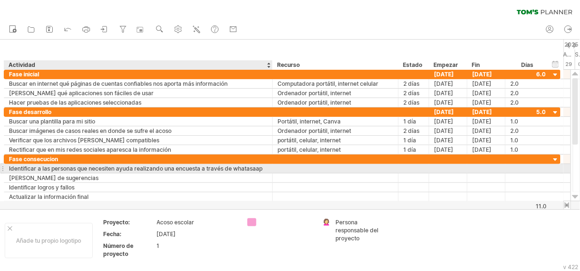
click at [204, 169] on div "Identificar a las personas que necesiten ayuda realizando una encuesta a través…" at bounding box center [138, 168] width 259 height 9
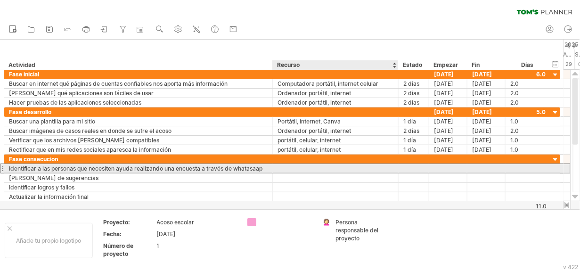
click at [304, 170] on div at bounding box center [335, 168] width 116 height 9
click at [279, 168] on div at bounding box center [335, 168] width 116 height 9
click at [404, 169] on div at bounding box center [413, 168] width 21 height 9
type input "******"
click at [442, 167] on div at bounding box center [448, 168] width 38 height 9
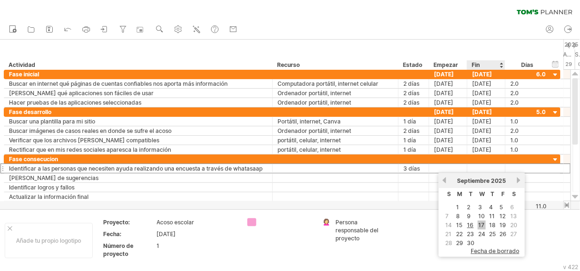
click at [481, 224] on link "17" at bounding box center [481, 224] width 8 height 9
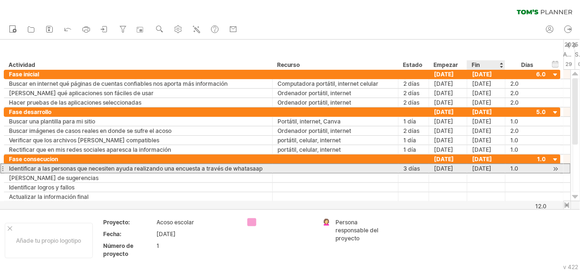
click at [482, 169] on div "[DATE]" at bounding box center [486, 168] width 38 height 9
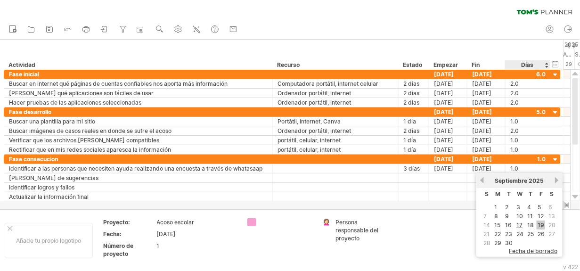
click at [542, 224] on link "19" at bounding box center [540, 224] width 8 height 9
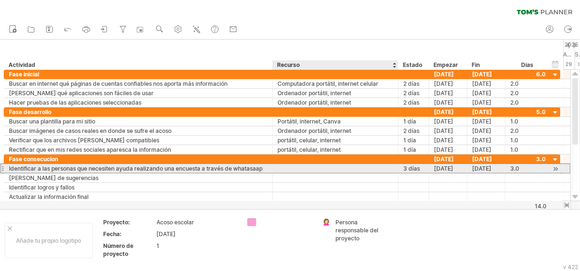
click at [298, 171] on div at bounding box center [335, 168] width 116 height 9
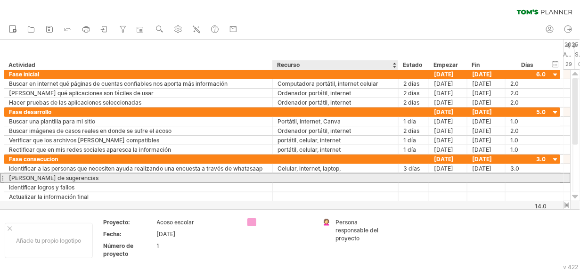
click at [355, 174] on div at bounding box center [335, 177] width 116 height 9
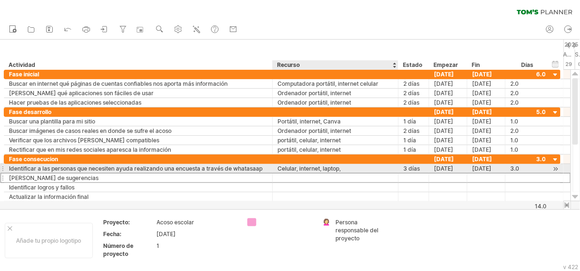
click at [350, 164] on div "Celular, internet, laptop," at bounding box center [335, 168] width 116 height 9
type input "**********"
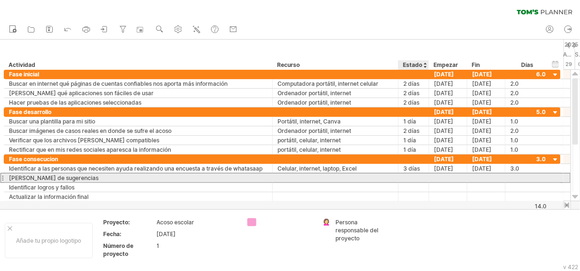
click at [420, 178] on div at bounding box center [413, 177] width 21 height 9
type input "******"
click at [439, 176] on div at bounding box center [448, 177] width 38 height 9
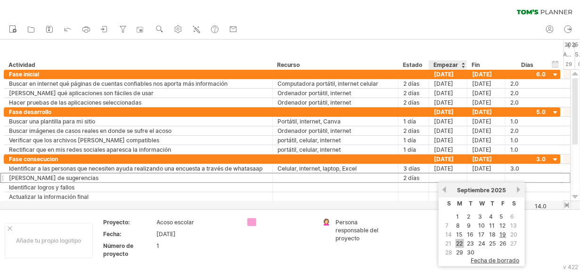
click at [458, 240] on link "22" at bounding box center [459, 243] width 8 height 9
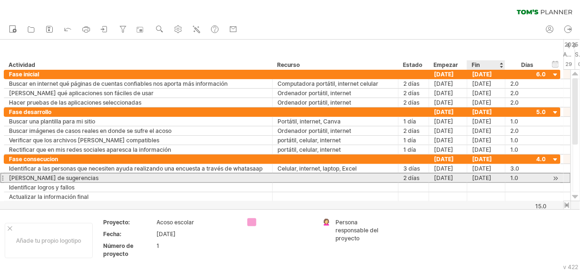
click at [477, 176] on div "[DATE]" at bounding box center [486, 177] width 38 height 9
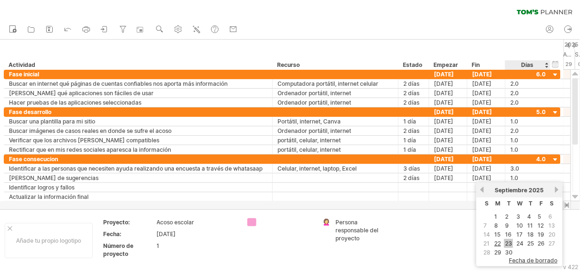
click at [510, 239] on link "23" at bounding box center [508, 243] width 9 height 9
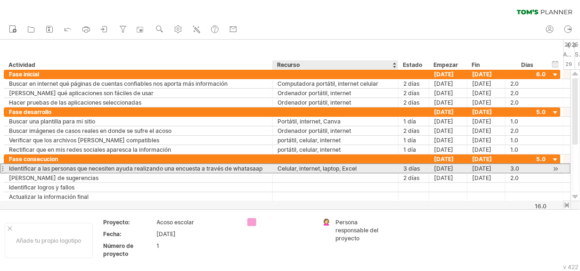
click at [338, 167] on div "Celular, internet, laptop, Excel" at bounding box center [335, 168] width 116 height 9
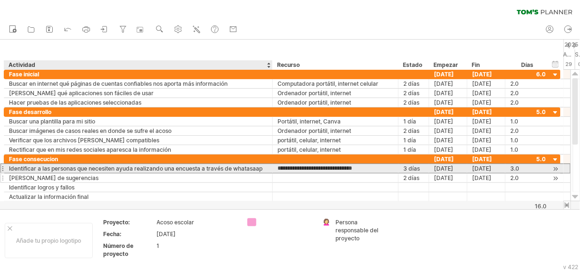
drag, startPoint x: 367, startPoint y: 166, endPoint x: 272, endPoint y: 173, distance: 95.4
click at [272, 173] on div "**********" at bounding box center [282, 177] width 557 height 47
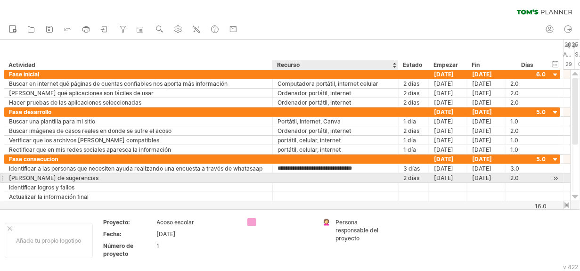
click at [295, 180] on div at bounding box center [335, 177] width 116 height 9
paste input "**********"
type input "**********"
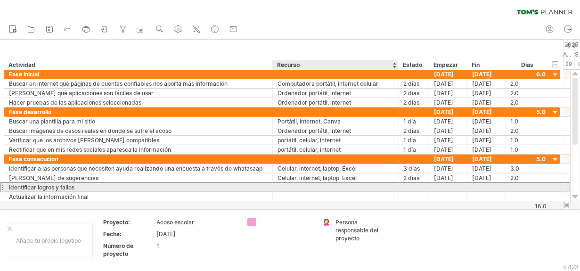
click at [291, 185] on div at bounding box center [335, 187] width 116 height 9
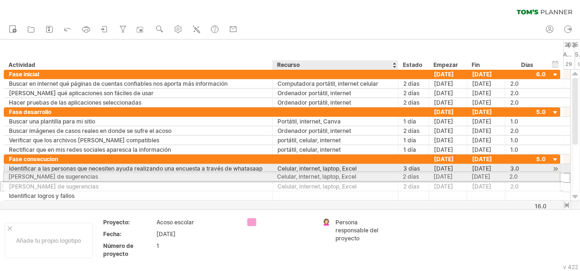
drag, startPoint x: 369, startPoint y: 176, endPoint x: 326, endPoint y: 175, distance: 42.9
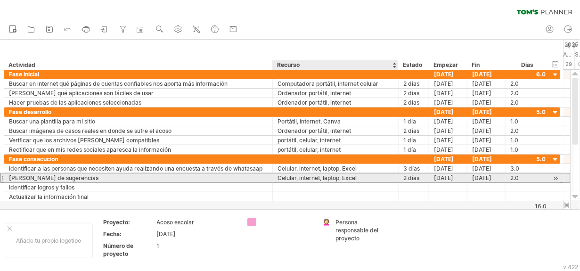
click at [362, 179] on div "Celular, internet, laptop, Excel" at bounding box center [335, 177] width 116 height 9
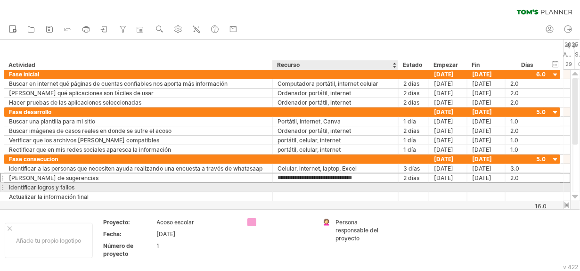
drag, startPoint x: 364, startPoint y: 178, endPoint x: 267, endPoint y: 186, distance: 96.4
click at [272, 186] on div "**********" at bounding box center [282, 177] width 557 height 47
click at [294, 189] on div at bounding box center [335, 187] width 116 height 9
paste input "**********"
type input "**********"
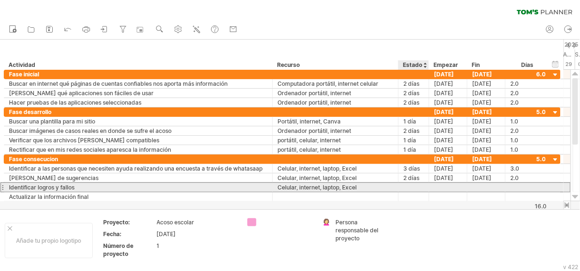
click at [407, 191] on div at bounding box center [413, 187] width 21 height 9
type input "******"
click at [454, 187] on div at bounding box center [448, 187] width 38 height 9
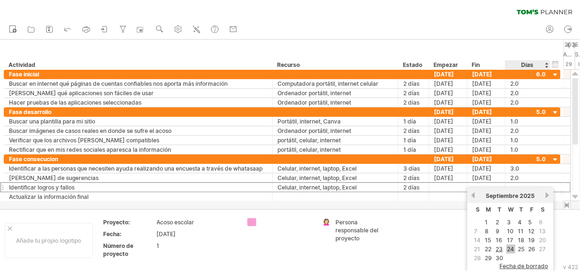
click at [511, 248] on link "24" at bounding box center [510, 248] width 9 height 9
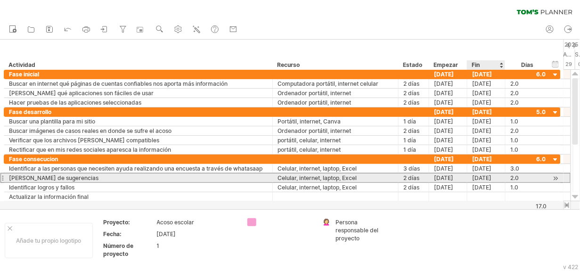
click at [492, 181] on div "[DATE]" at bounding box center [486, 177] width 38 height 9
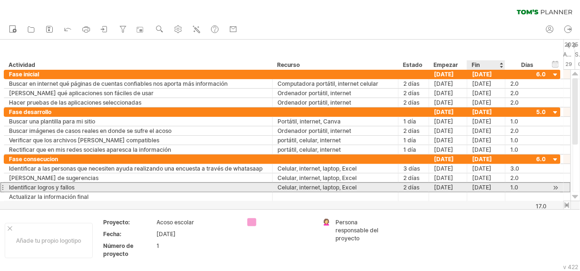
click at [475, 188] on div "[DATE]" at bounding box center [486, 187] width 38 height 9
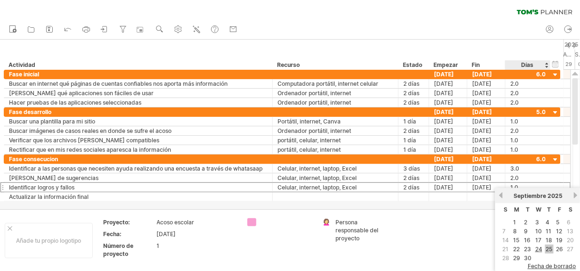
click at [548, 245] on link "25" at bounding box center [549, 248] width 8 height 9
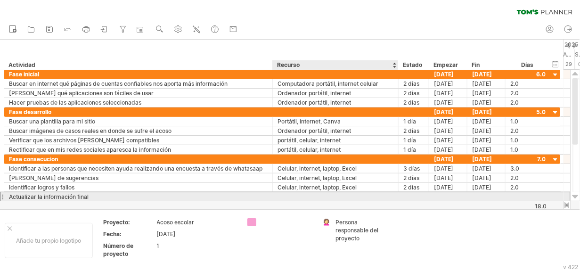
click at [296, 197] on div at bounding box center [335, 196] width 116 height 9
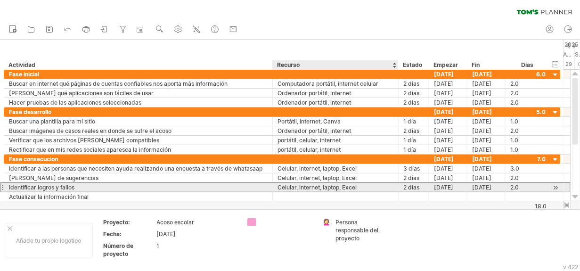
click at [321, 188] on div "Celular, internet, laptop, Excel" at bounding box center [335, 187] width 116 height 9
drag, startPoint x: 368, startPoint y: 187, endPoint x: 274, endPoint y: 191, distance: 94.3
click at [274, 191] on div "**********" at bounding box center [282, 177] width 557 height 47
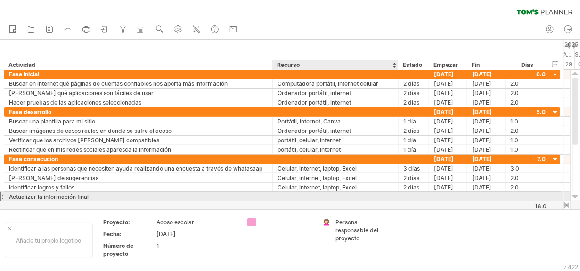
click at [291, 198] on div at bounding box center [335, 196] width 116 height 9
paste input "**********"
type input "**********"
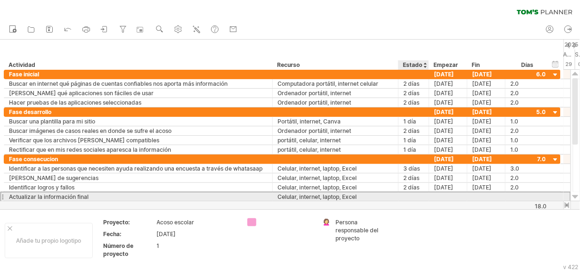
click at [400, 198] on div at bounding box center [413, 196] width 31 height 9
click at [409, 195] on div at bounding box center [413, 196] width 21 height 9
type input "*****"
click at [450, 194] on div at bounding box center [448, 196] width 38 height 9
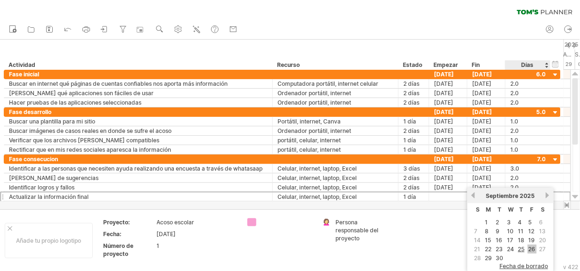
click at [528, 246] on link "26" at bounding box center [531, 248] width 9 height 9
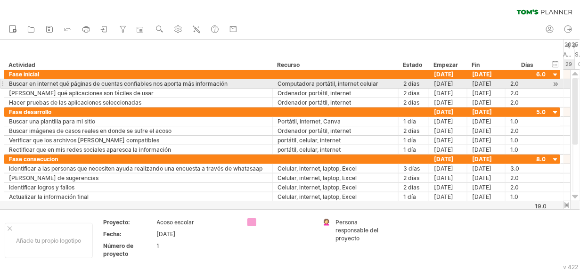
click at [558, 85] on div at bounding box center [555, 84] width 9 height 10
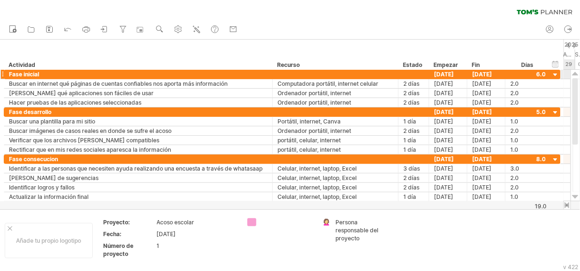
click at [563, 73] on div at bounding box center [566, 74] width 7 height 9
click at [559, 67] on div "hide start/end/duration Mostrar inicio/fin/duración" at bounding box center [555, 64] width 9 height 10
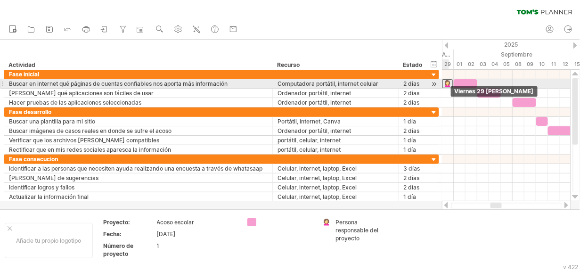
drag, startPoint x: 456, startPoint y: 83, endPoint x: 444, endPoint y: 81, distance: 12.9
click at [444, 81] on div at bounding box center [447, 83] width 10 height 9
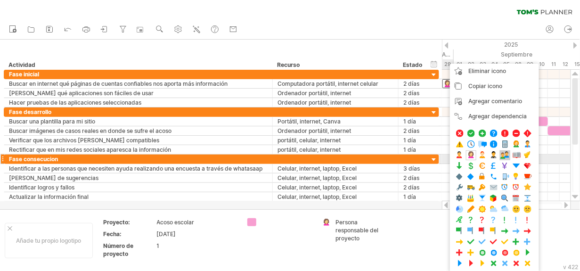
click at [501, 157] on span at bounding box center [504, 155] width 9 height 9
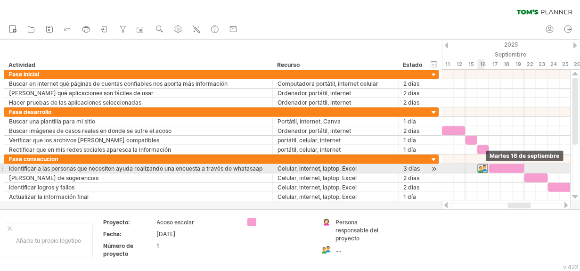
drag, startPoint x: 448, startPoint y: 84, endPoint x: 483, endPoint y: 170, distance: 92.3
click at [479, 166] on div at bounding box center [482, 168] width 10 height 9
click at [484, 170] on div at bounding box center [482, 168] width 10 height 9
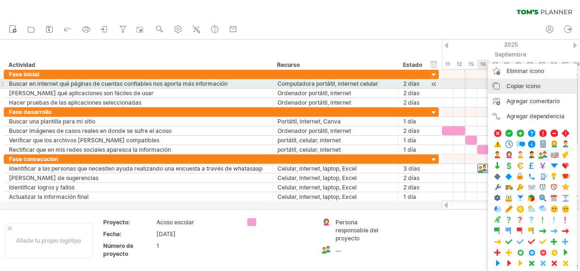
click at [531, 87] on span "Copiar icono" at bounding box center [523, 85] width 34 height 7
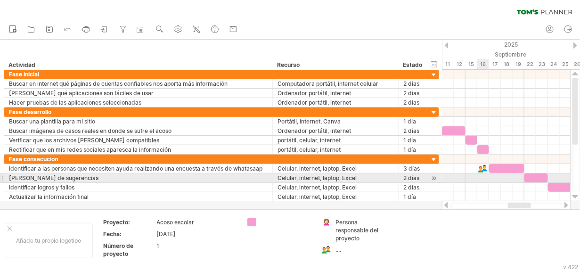
click at [484, 180] on div at bounding box center [506, 177] width 129 height 9
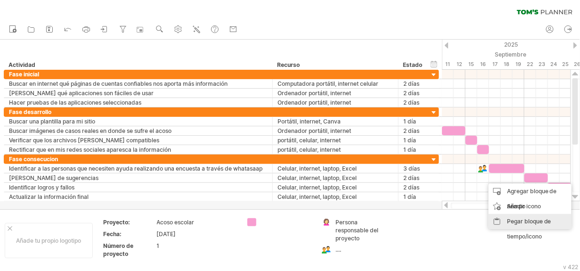
click at [496, 218] on div "Pegar bloque de tiempo/icono" at bounding box center [529, 229] width 83 height 30
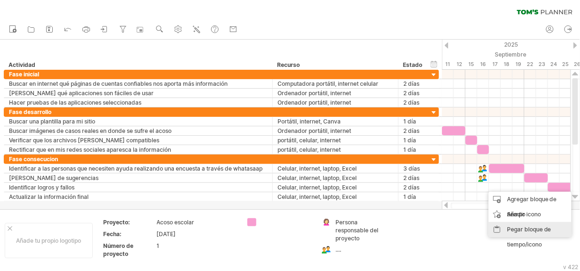
click at [500, 229] on div "Pegar bloque de tiempo/icono" at bounding box center [529, 237] width 83 height 30
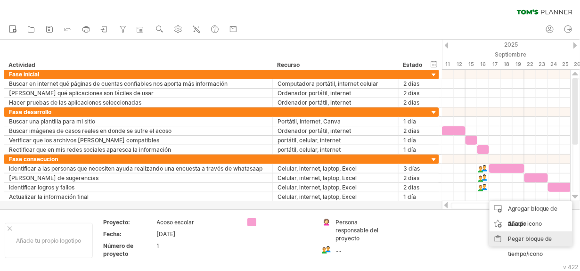
click at [505, 235] on div "Pegar bloque de tiempo/icono" at bounding box center [530, 246] width 83 height 30
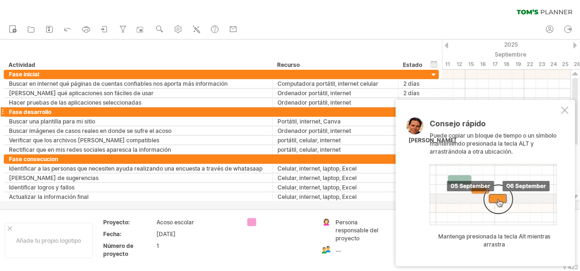
click at [566, 109] on div at bounding box center [565, 110] width 8 height 8
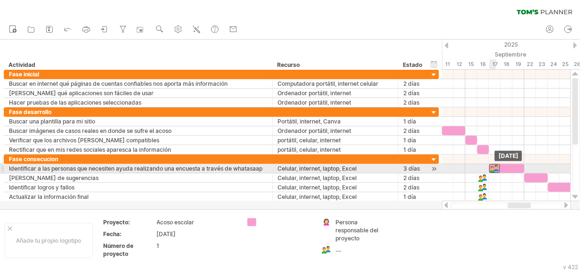
drag, startPoint x: 482, startPoint y: 170, endPoint x: 496, endPoint y: 166, distance: 14.2
click at [496, 166] on div at bounding box center [494, 168] width 10 height 9
drag, startPoint x: 483, startPoint y: 177, endPoint x: 535, endPoint y: 172, distance: 52.4
click at [535, 173] on div at bounding box center [536, 177] width 10 height 9
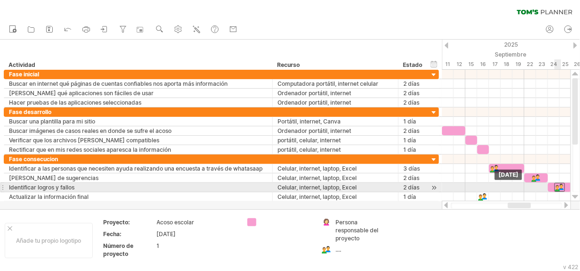
drag, startPoint x: 482, startPoint y: 189, endPoint x: 558, endPoint y: 186, distance: 75.4
click at [558, 186] on div at bounding box center [559, 187] width 10 height 9
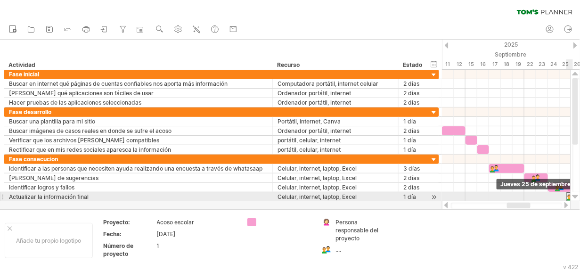
drag, startPoint x: 481, startPoint y: 195, endPoint x: 567, endPoint y: 194, distance: 86.2
click at [567, 194] on div at bounding box center [571, 196] width 10 height 9
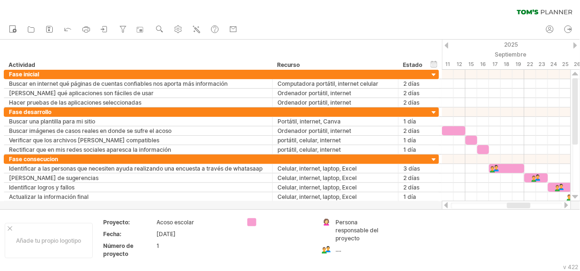
click at [566, 204] on div at bounding box center [566, 205] width 8 height 6
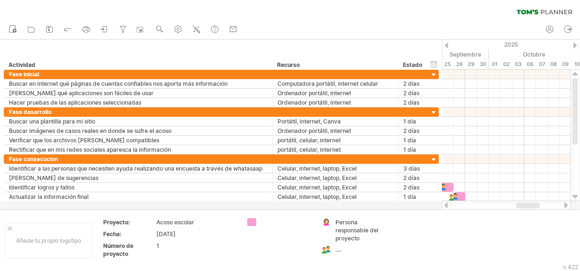
click at [566, 204] on div at bounding box center [566, 205] width 8 height 6
click at [444, 205] on div at bounding box center [446, 205] width 8 height 6
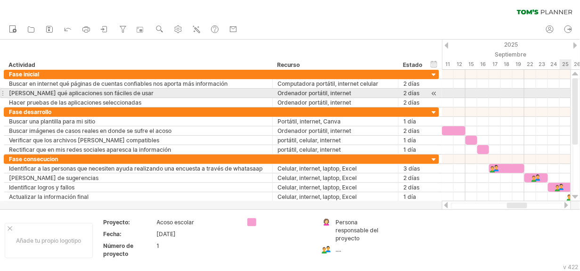
drag, startPoint x: 578, startPoint y: 127, endPoint x: 578, endPoint y: 81, distance: 45.7
click at [578, 81] on div at bounding box center [576, 135] width 8 height 114
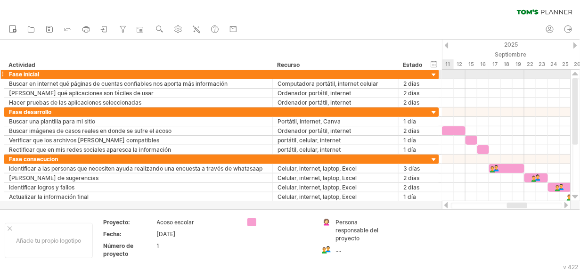
click at [453, 78] on div at bounding box center [506, 74] width 129 height 9
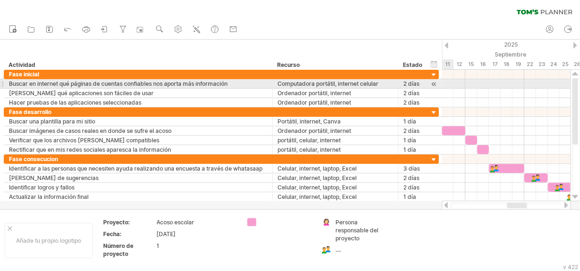
click at [450, 83] on div at bounding box center [506, 83] width 129 height 9
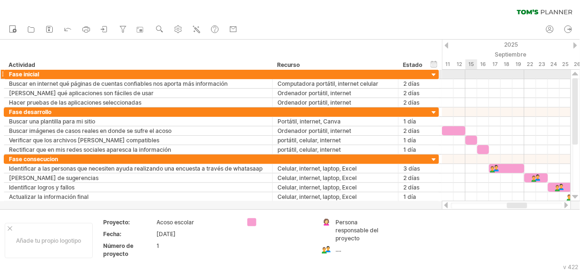
click at [470, 76] on div at bounding box center [506, 74] width 129 height 9
click at [448, 207] on div at bounding box center [446, 205] width 8 height 6
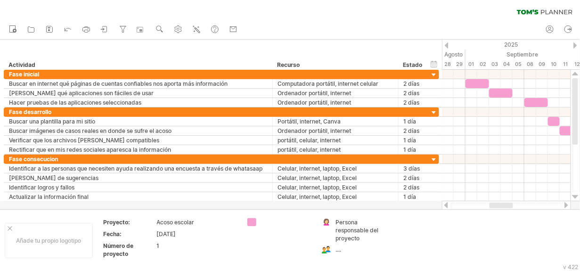
click at [448, 207] on div at bounding box center [446, 205] width 8 height 6
click at [565, 204] on div at bounding box center [566, 205] width 8 height 6
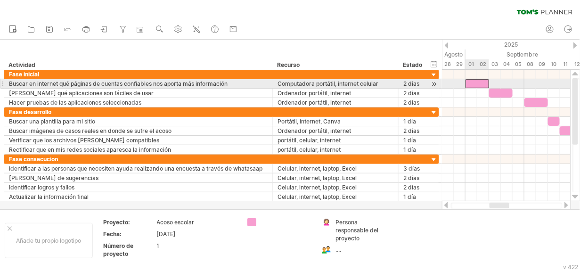
click at [468, 84] on div at bounding box center [477, 83] width 24 height 9
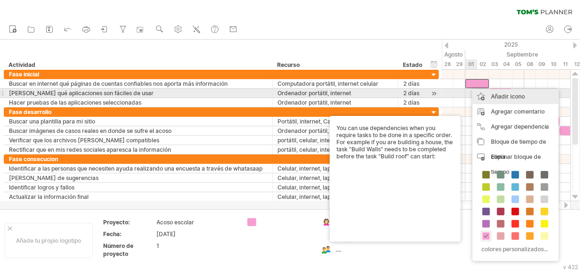
click at [495, 97] on div "Añadir icono" at bounding box center [515, 96] width 86 height 15
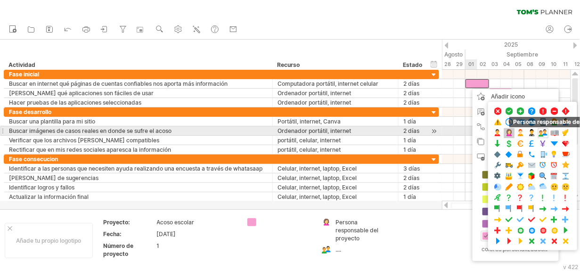
click at [508, 134] on span at bounding box center [508, 133] width 9 height 9
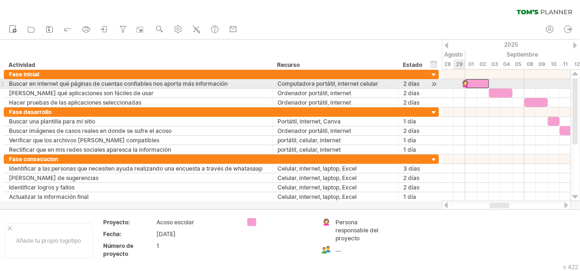
click at [464, 81] on div at bounding box center [465, 83] width 9 height 9
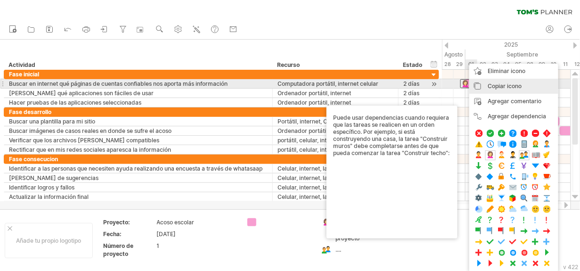
click at [494, 88] on span "Copiar icono" at bounding box center [504, 85] width 34 height 7
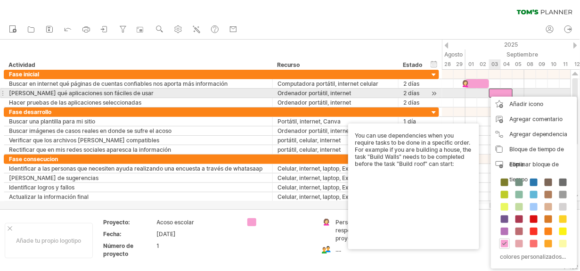
click at [496, 93] on div at bounding box center [501, 93] width 24 height 9
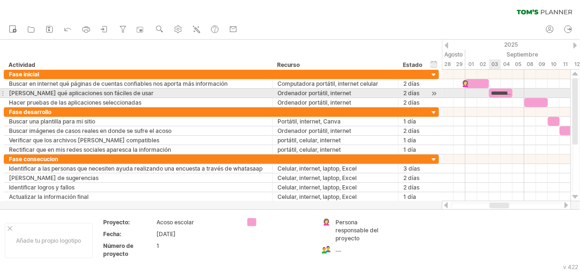
scroll to position [0, 59]
click at [498, 94] on div "**********" at bounding box center [501, 93] width 24 height 9
click at [508, 93] on div "**********" at bounding box center [501, 93] width 24 height 9
drag, startPoint x: 493, startPoint y: 92, endPoint x: 517, endPoint y: 94, distance: 24.1
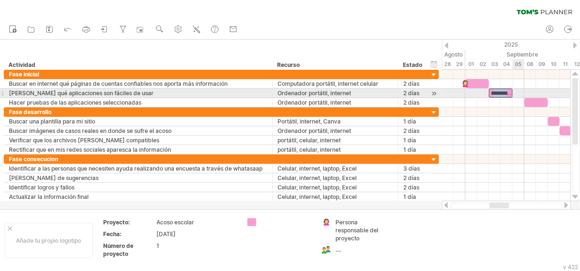
click at [517, 94] on div "**********" at bounding box center [506, 135] width 129 height 131
click at [505, 92] on div "**********" at bounding box center [501, 93] width 24 height 9
click at [509, 89] on div "******" at bounding box center [501, 93] width 24 height 9
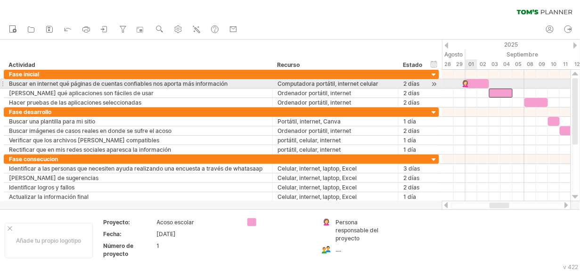
click at [467, 84] on div at bounding box center [465, 83] width 9 height 9
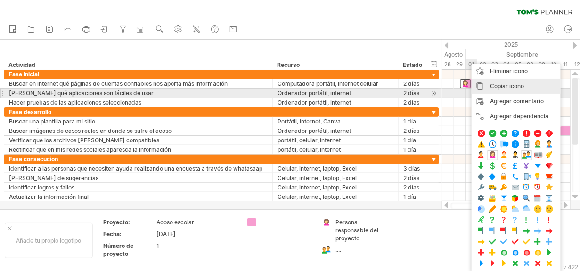
click at [486, 89] on div "Copiar icono copy time blocks/icons" at bounding box center [515, 86] width 89 height 15
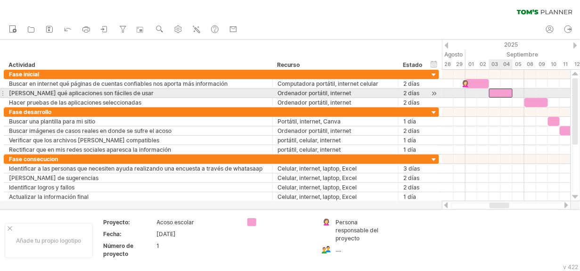
click at [494, 91] on div at bounding box center [501, 93] width 24 height 9
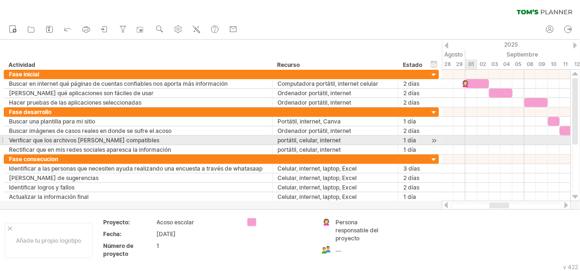
click at [468, 136] on div at bounding box center [506, 140] width 129 height 9
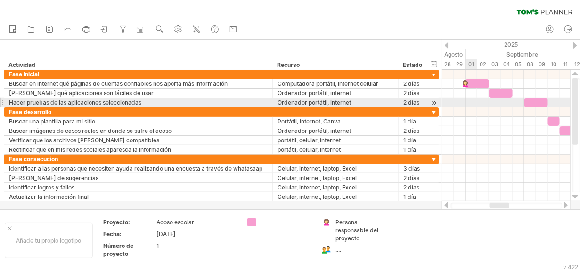
click at [468, 98] on div at bounding box center [506, 102] width 129 height 9
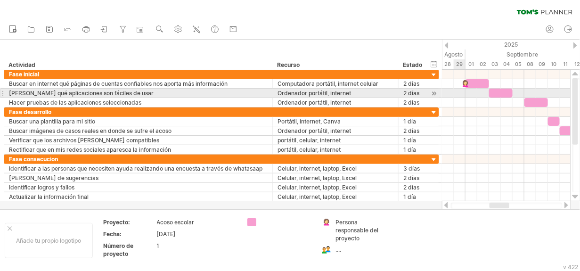
click at [461, 94] on div at bounding box center [506, 93] width 129 height 9
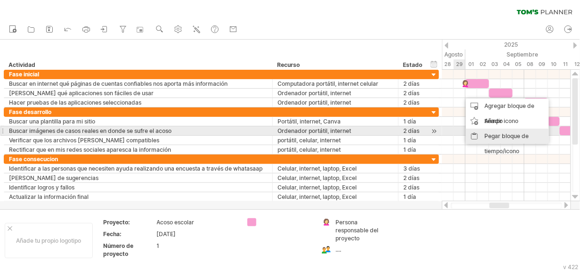
click at [474, 134] on div "Pegar bloque de tiempo/icono" at bounding box center [507, 144] width 83 height 30
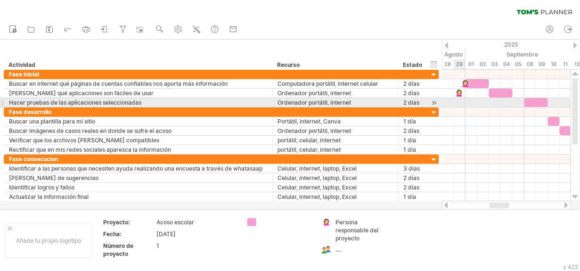
click at [462, 107] on div at bounding box center [506, 111] width 129 height 9
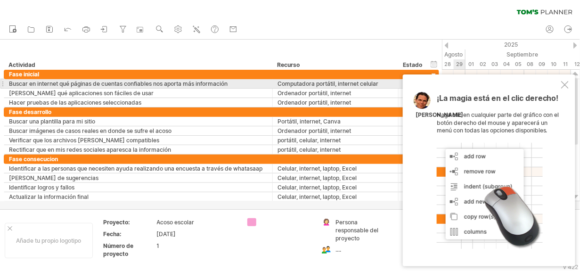
click at [566, 81] on div at bounding box center [565, 85] width 8 height 8
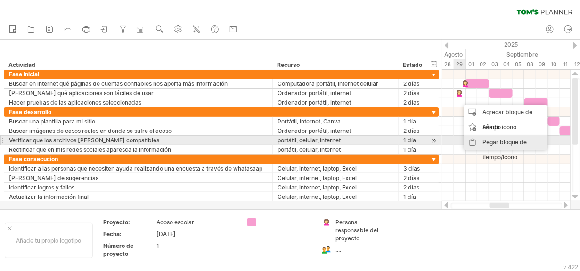
click at [474, 144] on div "Pegar bloque de tiempo/icono" at bounding box center [505, 150] width 83 height 30
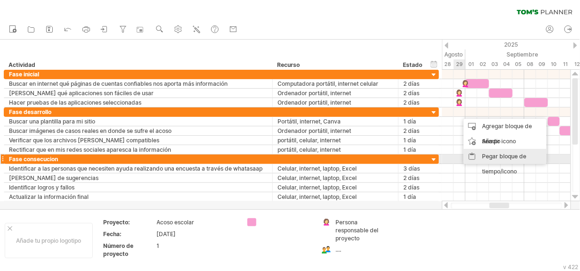
click at [469, 155] on div "Pegar bloque de tiempo/icono" at bounding box center [504, 164] width 83 height 30
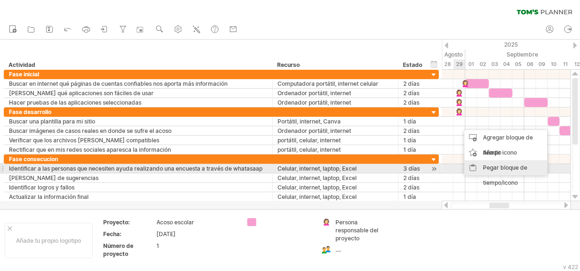
click at [471, 169] on div "Pegar bloque de tiempo/icono" at bounding box center [505, 175] width 83 height 30
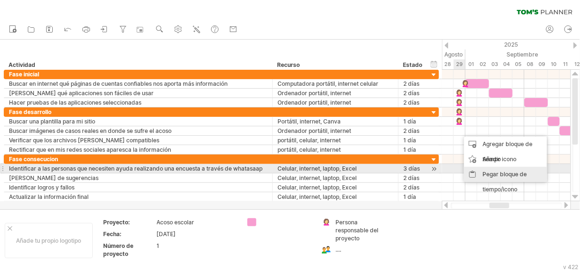
click at [471, 171] on div "Pegar bloque de tiempo/icono" at bounding box center [505, 182] width 83 height 30
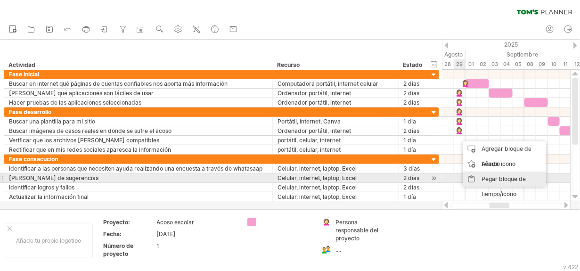
click at [471, 181] on div "Pegar bloque de tiempo/icono" at bounding box center [504, 186] width 83 height 30
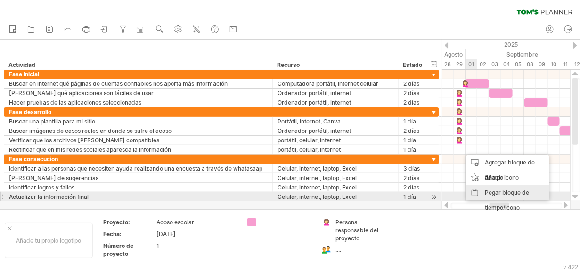
click at [475, 193] on div "Pegar bloque de tiempo/icono" at bounding box center [507, 200] width 83 height 30
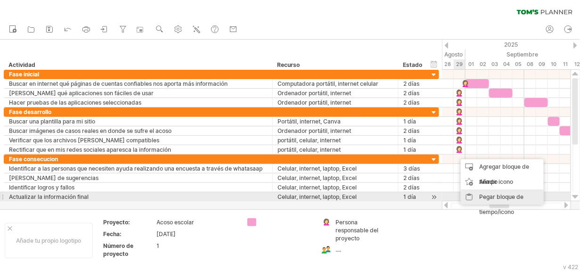
click at [469, 197] on div "Pegar bloque de tiempo/icono" at bounding box center [502, 204] width 83 height 30
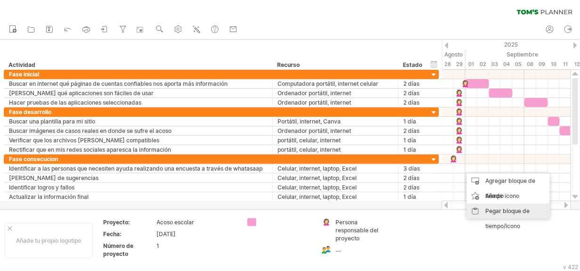
click at [476, 212] on div "Pegar bloque de tiempo/icono" at bounding box center [508, 218] width 83 height 30
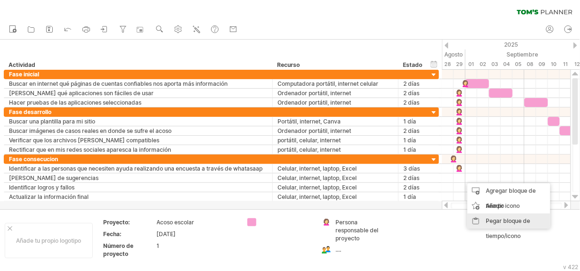
click at [476, 218] on div "Pegar bloque de tiempo/icono" at bounding box center [508, 228] width 83 height 30
click at [480, 227] on div "Pegar bloque de tiempo/icono" at bounding box center [508, 232] width 83 height 30
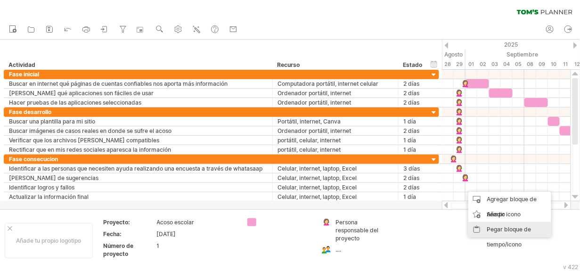
click at [479, 227] on div "Pegar bloque de tiempo/icono" at bounding box center [509, 237] width 83 height 30
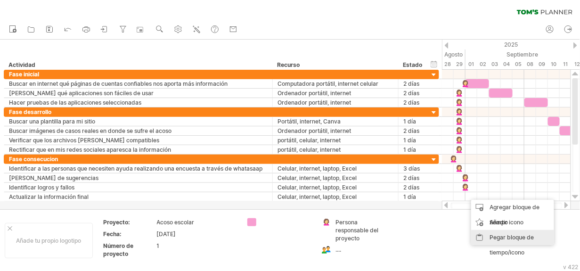
click at [478, 234] on div "Pegar bloque de tiempo/icono" at bounding box center [512, 245] width 83 height 30
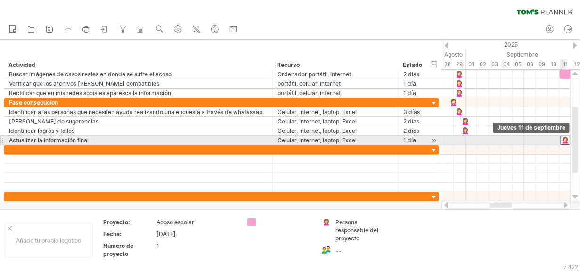
drag, startPoint x: 461, startPoint y: 194, endPoint x: 564, endPoint y: 140, distance: 116.3
click at [564, 140] on div at bounding box center [565, 140] width 10 height 9
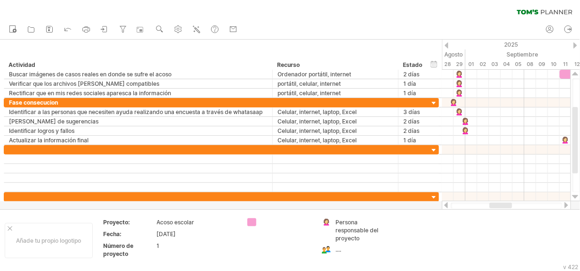
click at [566, 205] on div at bounding box center [566, 205] width 8 height 6
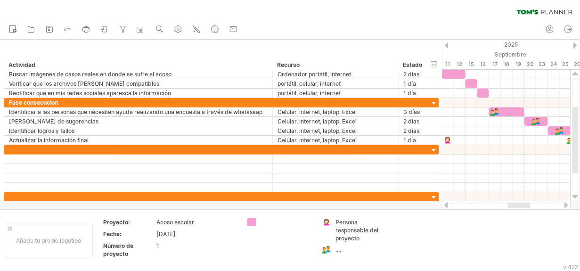
click at [566, 205] on div at bounding box center [566, 205] width 8 height 6
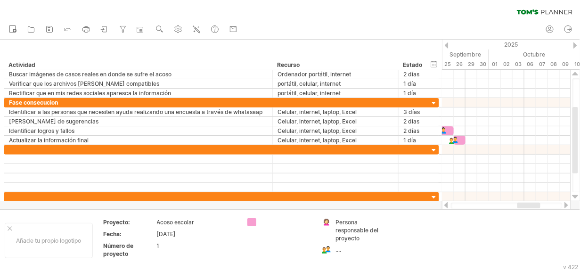
click at [446, 204] on div at bounding box center [446, 205] width 8 height 6
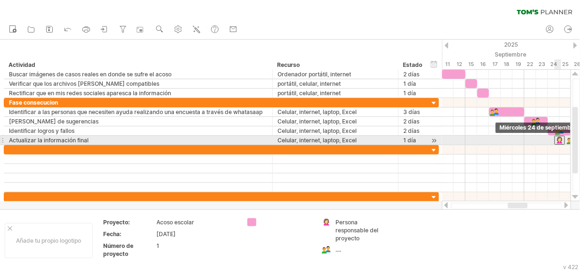
drag, startPoint x: 446, startPoint y: 136, endPoint x: 560, endPoint y: 137, distance: 114.0
click at [560, 137] on div at bounding box center [559, 140] width 10 height 9
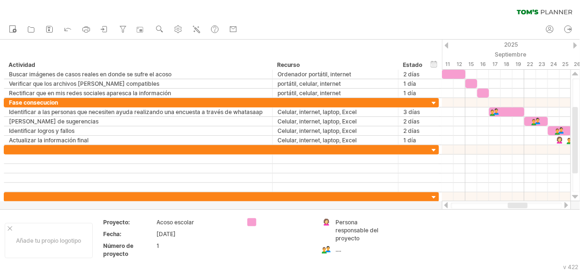
click at [445, 205] on div at bounding box center [446, 205] width 8 height 6
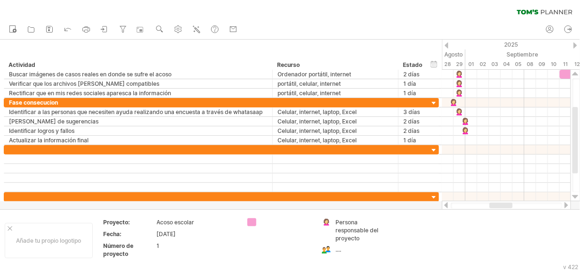
click at [445, 205] on div at bounding box center [446, 205] width 8 height 6
click at [566, 205] on div at bounding box center [566, 205] width 8 height 6
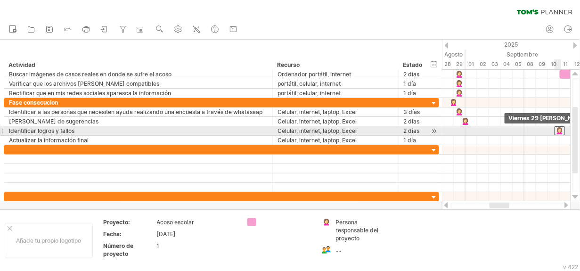
drag, startPoint x: 468, startPoint y: 132, endPoint x: 563, endPoint y: 132, distance: 95.1
click at [563, 132] on div at bounding box center [559, 130] width 10 height 9
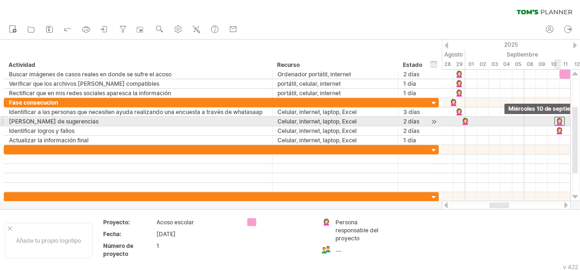
drag, startPoint x: 467, startPoint y: 121, endPoint x: 564, endPoint y: 123, distance: 96.5
click at [564, 123] on div at bounding box center [559, 121] width 10 height 9
drag, startPoint x: 464, startPoint y: 119, endPoint x: 547, endPoint y: 121, distance: 82.4
click at [547, 121] on div at bounding box center [547, 121] width 10 height 9
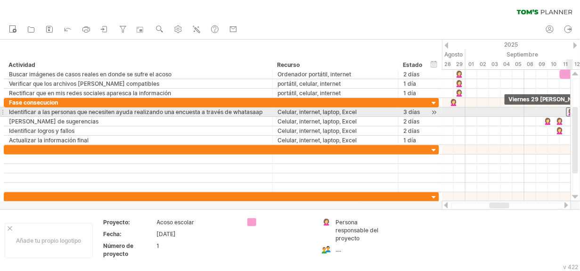
drag, startPoint x: 458, startPoint y: 109, endPoint x: 568, endPoint y: 109, distance: 110.7
click at [568, 109] on div at bounding box center [571, 111] width 10 height 9
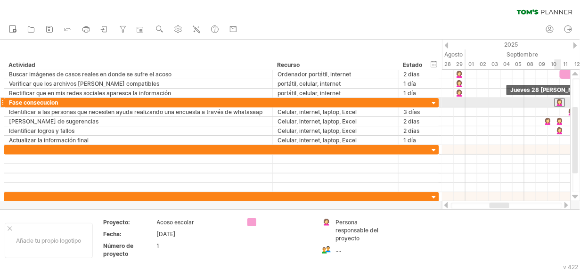
drag, startPoint x: 453, startPoint y: 102, endPoint x: 565, endPoint y: 103, distance: 111.6
click at [565, 103] on div at bounding box center [559, 102] width 10 height 9
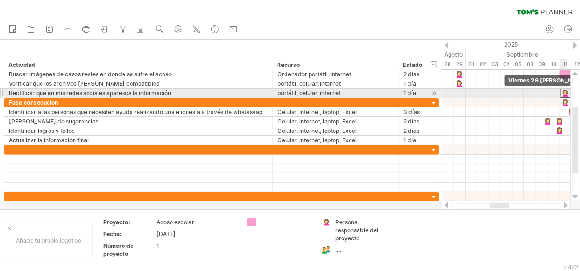
drag, startPoint x: 461, startPoint y: 93, endPoint x: 570, endPoint y: 93, distance: 108.8
click at [570, 93] on div "Trying to reach [DOMAIN_NAME] Connected again... 0% clear filter Nuevo" at bounding box center [290, 135] width 580 height 271
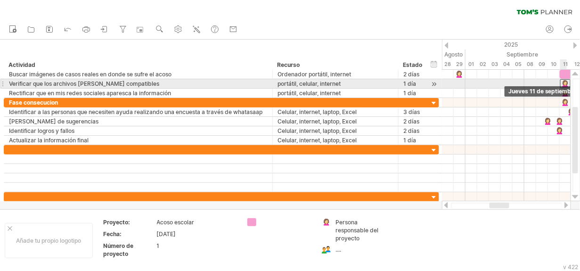
drag, startPoint x: 460, startPoint y: 84, endPoint x: 458, endPoint y: 76, distance: 8.3
click at [567, 85] on div at bounding box center [565, 83] width 10 height 9
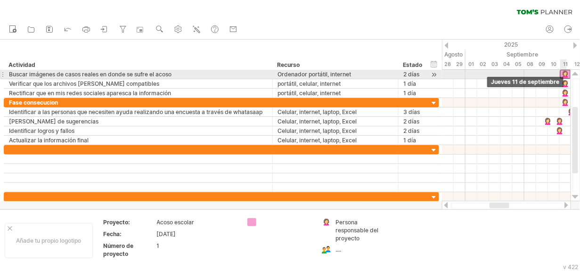
drag, startPoint x: 458, startPoint y: 75, endPoint x: 562, endPoint y: 76, distance: 104.1
click at [562, 76] on div at bounding box center [565, 74] width 10 height 9
click at [576, 72] on div at bounding box center [575, 74] width 6 height 8
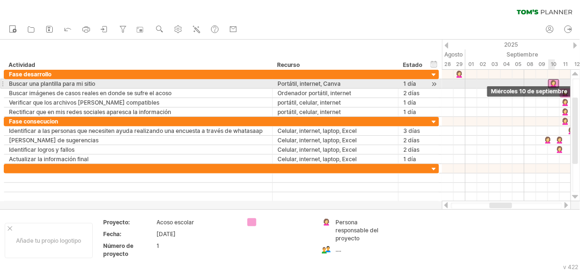
drag, startPoint x: 457, startPoint y: 84, endPoint x: 550, endPoint y: 86, distance: 93.2
click at [550, 86] on div "Miércoles 10 de septiembre Miércoles 03 de septiembre" at bounding box center [506, 135] width 129 height 131
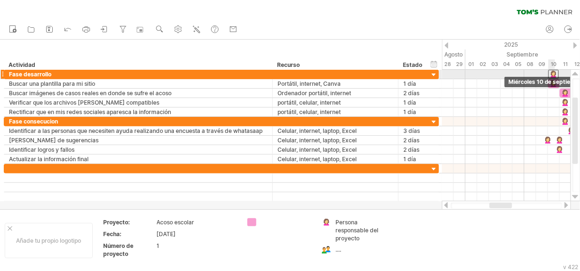
drag, startPoint x: 459, startPoint y: 74, endPoint x: 556, endPoint y: 76, distance: 97.0
click at [556, 76] on div at bounding box center [553, 74] width 10 height 9
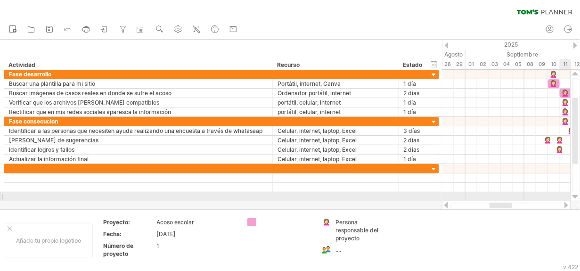
click at [565, 201] on div at bounding box center [506, 205] width 129 height 9
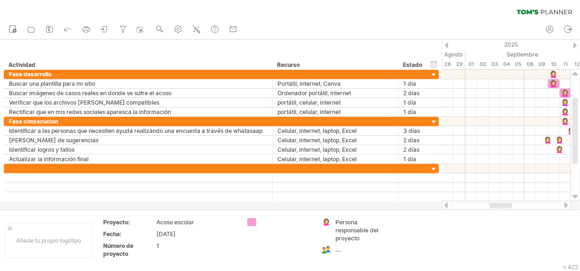
click at [564, 205] on div at bounding box center [566, 205] width 8 height 6
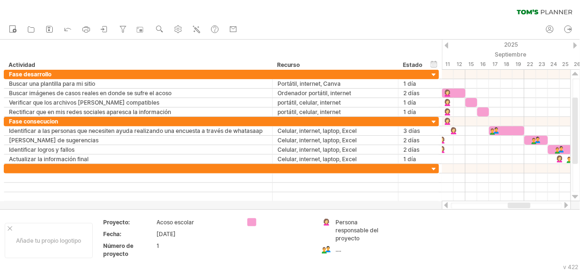
click at [442, 205] on div at bounding box center [446, 205] width 8 height 6
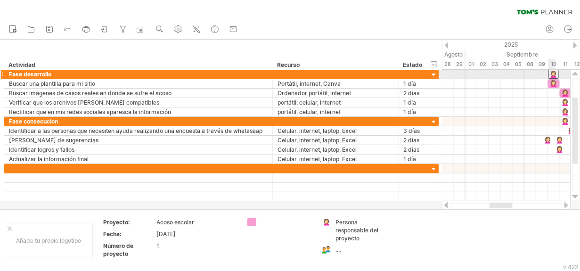
click at [551, 74] on div at bounding box center [553, 74] width 10 height 9
drag, startPoint x: 551, startPoint y: 74, endPoint x: 444, endPoint y: 75, distance: 107.4
click at [444, 75] on div at bounding box center [447, 74] width 10 height 9
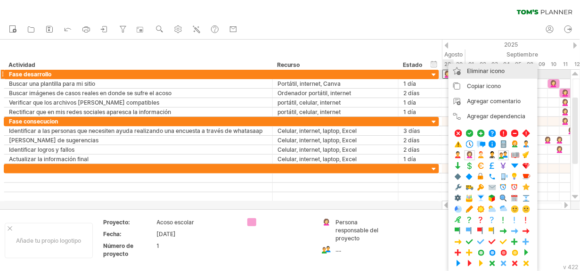
click at [477, 71] on span "Eliminar icono" at bounding box center [486, 70] width 38 height 7
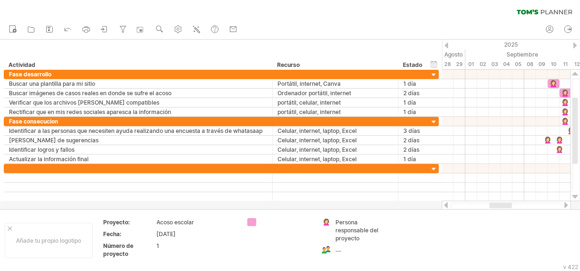
click at [566, 205] on div at bounding box center [566, 205] width 8 height 6
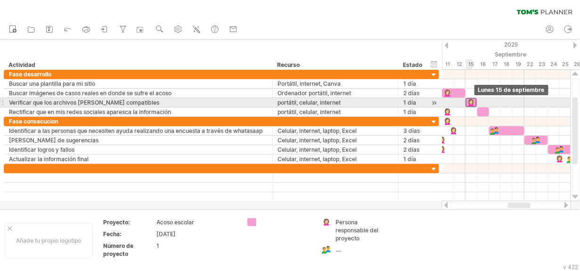
drag, startPoint x: 447, startPoint y: 103, endPoint x: 472, endPoint y: 101, distance: 25.0
click at [472, 101] on div at bounding box center [471, 102] width 10 height 9
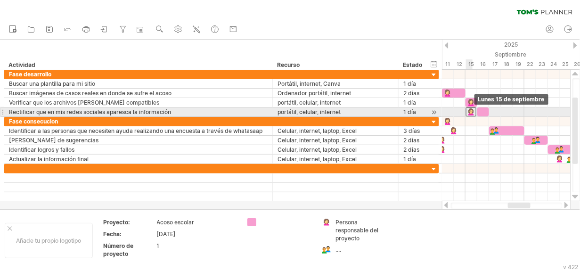
drag, startPoint x: 449, startPoint y: 112, endPoint x: 472, endPoint y: 112, distance: 22.6
click at [472, 112] on div at bounding box center [471, 111] width 10 height 9
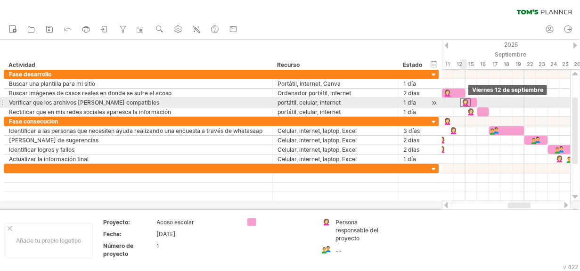
click at [465, 102] on div at bounding box center [465, 102] width 10 height 9
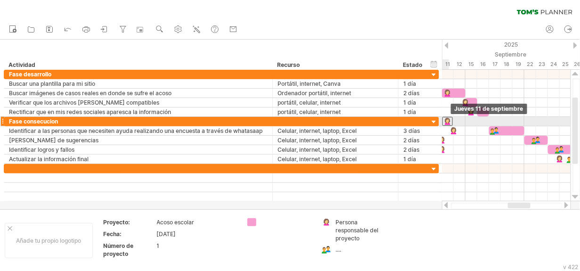
click at [445, 121] on div at bounding box center [447, 121] width 10 height 9
click at [446, 120] on div at bounding box center [447, 121] width 10 height 9
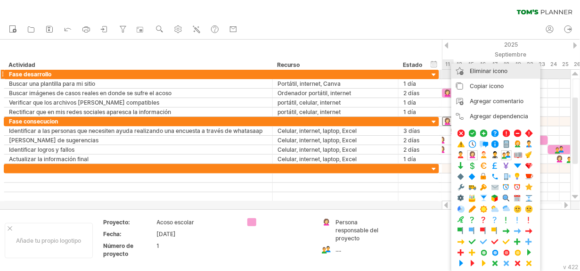
click at [475, 72] on span "Eliminar icono" at bounding box center [488, 70] width 38 height 7
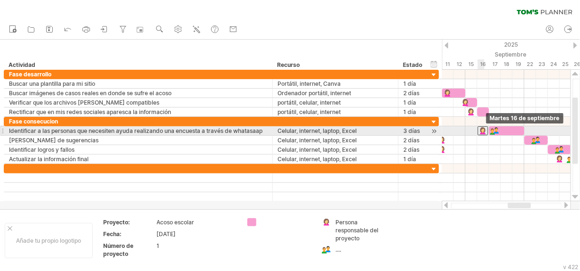
drag, startPoint x: 452, startPoint y: 132, endPoint x: 479, endPoint y: 132, distance: 27.8
click at [479, 132] on div at bounding box center [482, 130] width 10 height 9
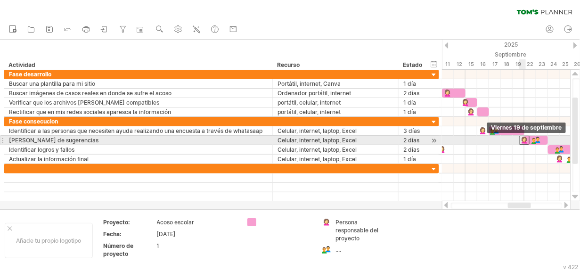
drag, startPoint x: 443, startPoint y: 143, endPoint x: 524, endPoint y: 144, distance: 81.0
click at [524, 144] on div "Viernes 19 de septiembre Miércoles 03 de septiembre" at bounding box center [506, 135] width 129 height 131
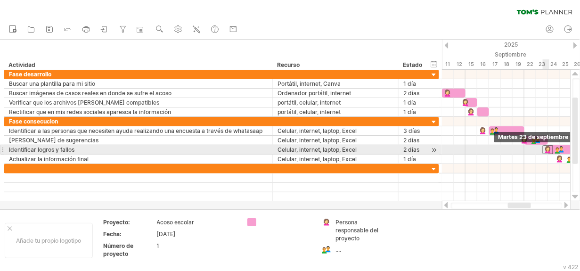
drag, startPoint x: 444, startPoint y: 149, endPoint x: 548, endPoint y: 152, distance: 103.6
click at [548, 152] on div at bounding box center [547, 149] width 10 height 9
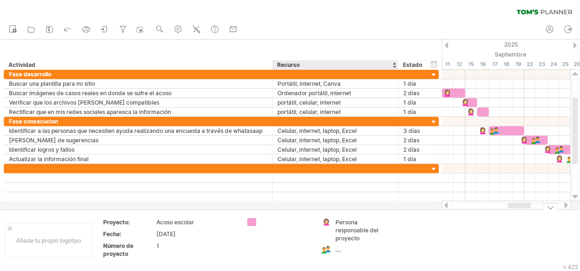
click at [339, 247] on div "...." at bounding box center [360, 249] width 51 height 8
type input "*******"
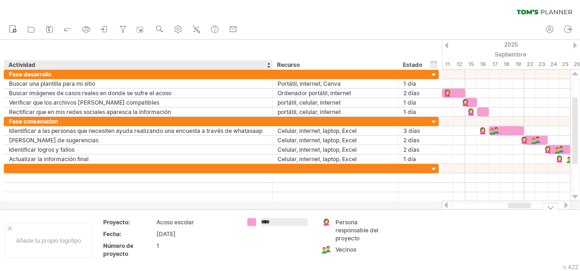
type input "****"
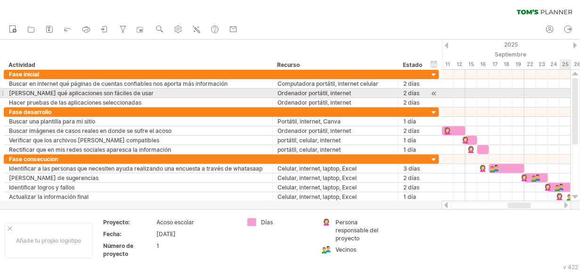
drag, startPoint x: 574, startPoint y: 127, endPoint x: 579, endPoint y: 88, distance: 39.8
click at [579, 88] on div at bounding box center [576, 135] width 8 height 114
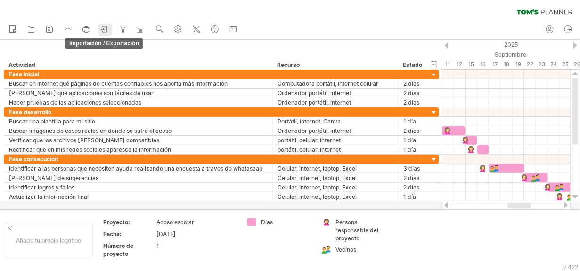
click at [103, 28] on icon at bounding box center [104, 28] width 9 height 9
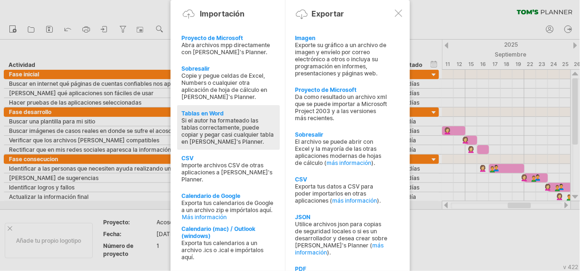
click at [205, 125] on div "Si el autor ha formateado las tablas correctamente, puede copiar y pegar casi c…" at bounding box center [228, 131] width 93 height 28
type textarea "**********"
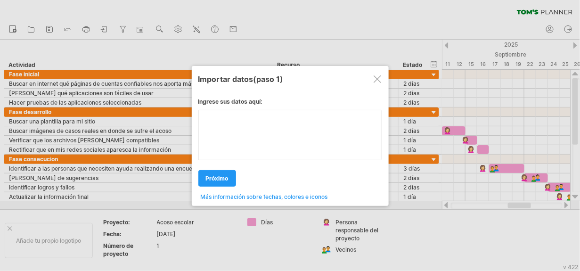
click at [334, 139] on div "Ingrese sus datos aquí: Your data: Weekend days ' mon tue próximo next" at bounding box center [290, 146] width 184 height 110
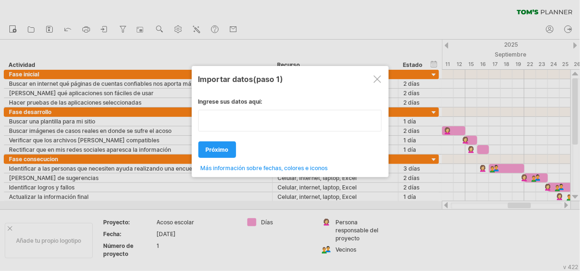
type textarea "**********"
click at [375, 79] on div at bounding box center [377, 79] width 8 height 8
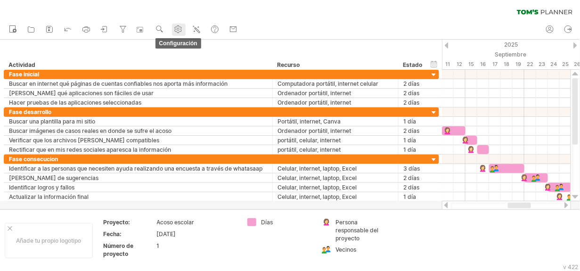
click at [178, 29] on use at bounding box center [177, 28] width 9 height 9
select select "*"
select select "**"
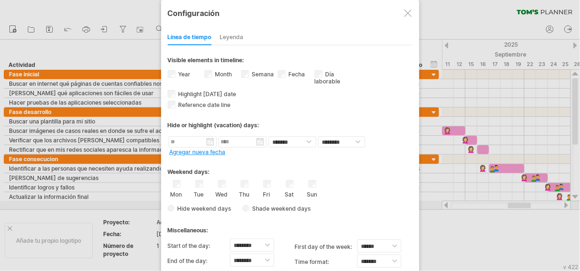
click at [405, 16] on div at bounding box center [408, 13] width 8 height 8
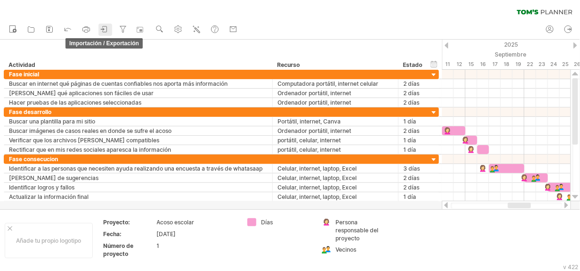
click at [106, 26] on icon at bounding box center [104, 28] width 9 height 9
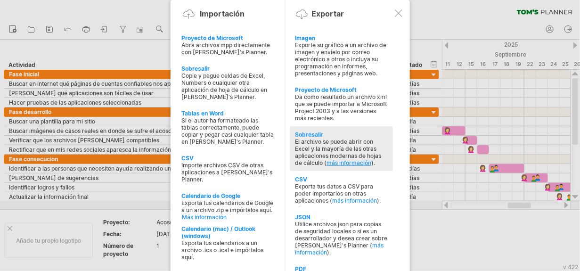
click at [336, 161] on link "más información" at bounding box center [348, 162] width 45 height 7
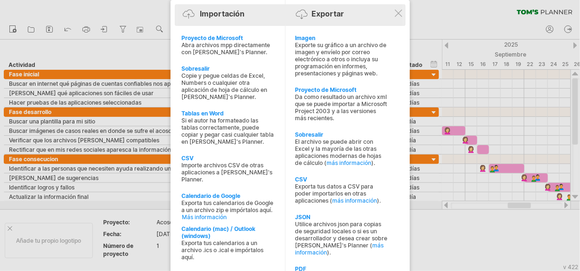
click at [325, 16] on div "Exportar" at bounding box center [328, 13] width 32 height 9
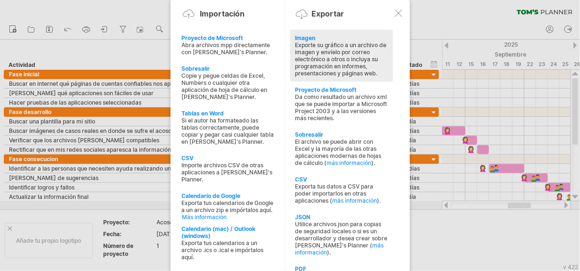
click at [348, 63] on div "Exporte su gráfico a un archivo de imagen y envíelo por correo electrónico a ot…" at bounding box center [341, 58] width 93 height 35
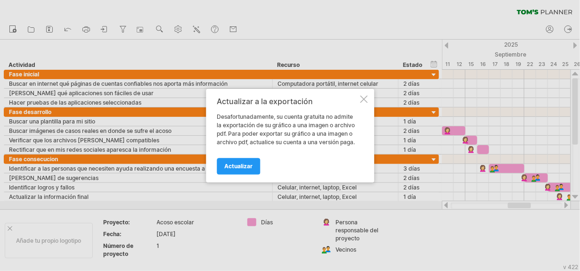
click at [367, 97] on div at bounding box center [364, 99] width 8 height 8
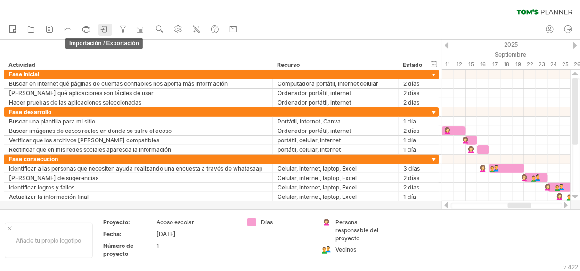
click at [109, 27] on icon at bounding box center [104, 28] width 9 height 9
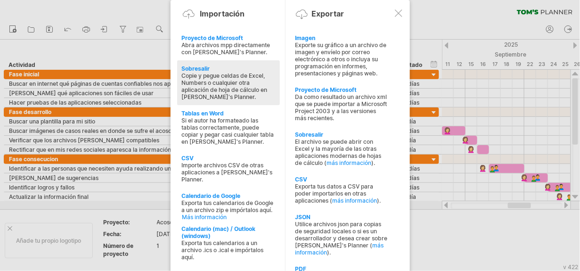
click at [196, 76] on div "Copie y pegue celdas de Excel, Numbers o cualquier otra aplicación de hoja de c…" at bounding box center [228, 86] width 93 height 28
type textarea "**********"
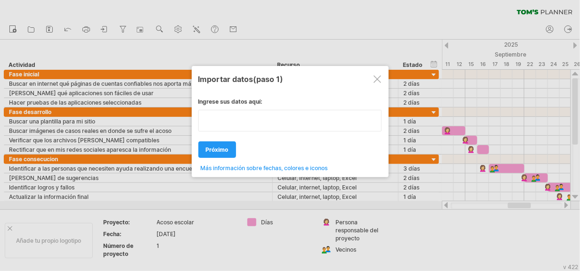
click at [235, 119] on textarea at bounding box center [290, 121] width 184 height 22
click at [224, 146] on span "próximo" at bounding box center [217, 149] width 23 height 7
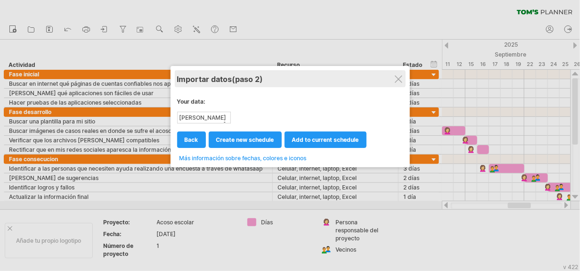
click at [392, 76] on div "Importar datos (paso 2)" at bounding box center [290, 78] width 226 height 17
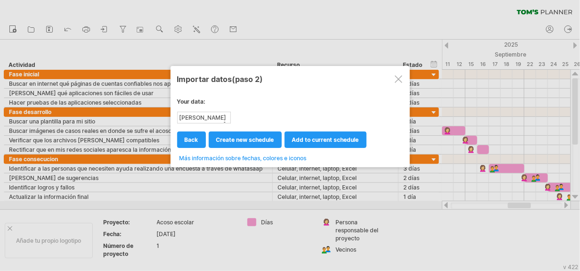
click at [402, 80] on div at bounding box center [399, 79] width 8 height 8
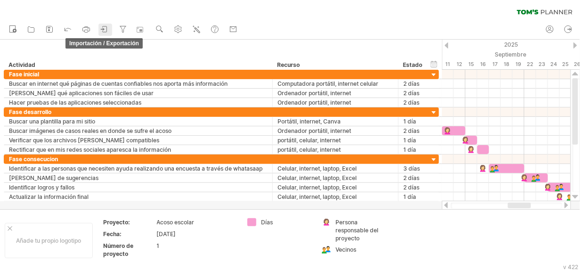
click at [103, 28] on icon at bounding box center [102, 29] width 3 height 2
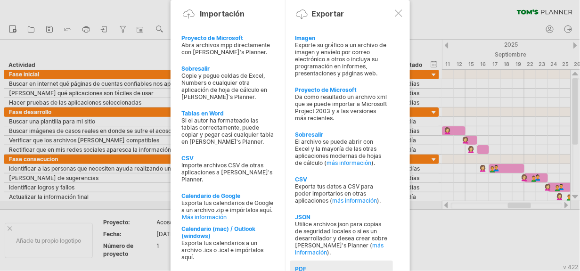
click at [337, 265] on div "PDF" at bounding box center [341, 268] width 93 height 7
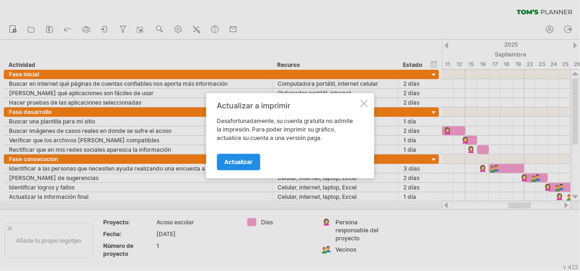
click at [239, 162] on span "Actualizar" at bounding box center [238, 161] width 28 height 7
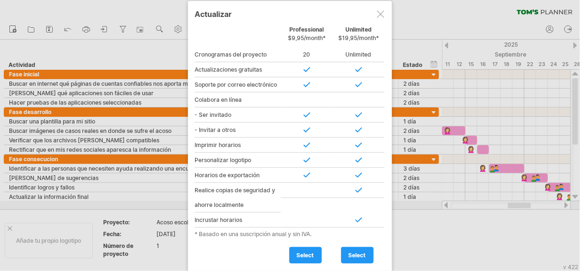
click at [378, 11] on div at bounding box center [381, 14] width 8 height 8
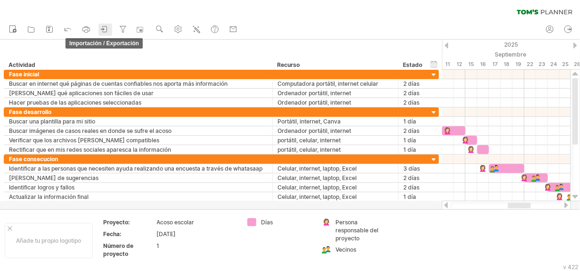
click at [108, 29] on icon at bounding box center [104, 28] width 9 height 9
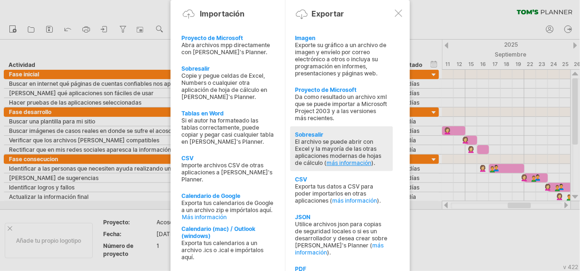
click at [335, 159] on link "más información" at bounding box center [348, 162] width 45 height 7
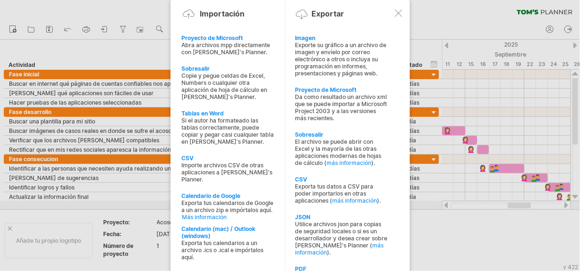
click at [398, 12] on div at bounding box center [399, 13] width 8 height 8
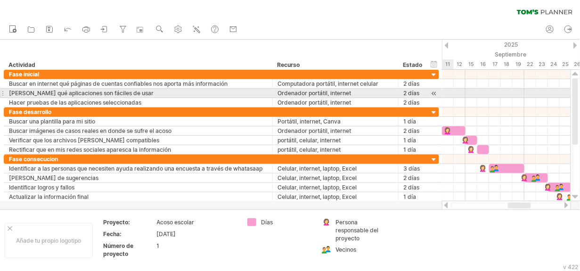
click at [449, 98] on div at bounding box center [506, 102] width 129 height 9
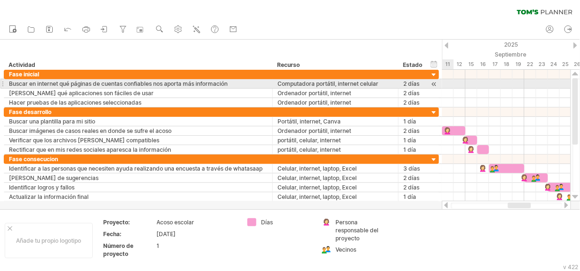
click at [449, 84] on div at bounding box center [506, 83] width 129 height 9
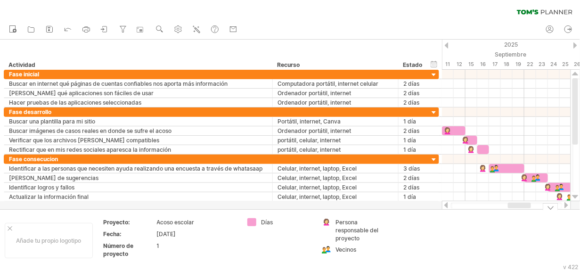
click at [446, 210] on div "Añade tu propio logotipo Proyecto: Acoso escolar Fecha: [DATE] Número de proyec…" at bounding box center [290, 240] width 580 height 62
click at [446, 207] on div at bounding box center [446, 205] width 8 height 6
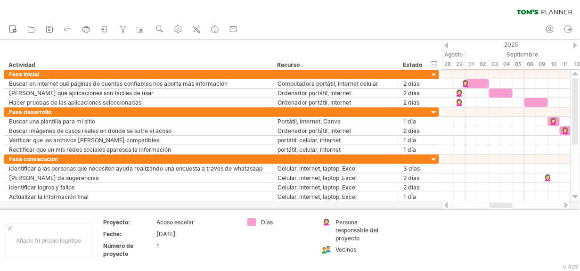
click at [446, 207] on div at bounding box center [446, 205] width 8 height 6
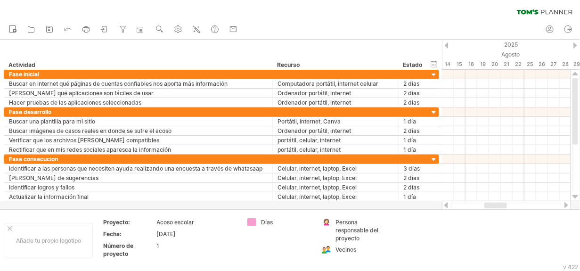
drag, startPoint x: 579, startPoint y: 205, endPoint x: 562, endPoint y: 208, distance: 16.7
click at [571, 205] on div at bounding box center [290, 125] width 580 height 170
click at [566, 207] on div at bounding box center [566, 205] width 8 height 6
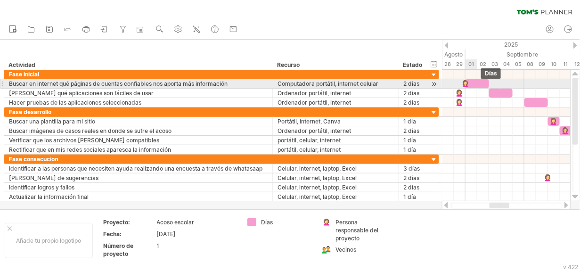
click at [471, 82] on div at bounding box center [477, 83] width 24 height 9
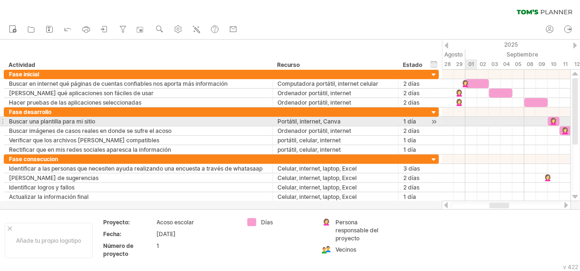
click at [467, 124] on div at bounding box center [506, 121] width 129 height 9
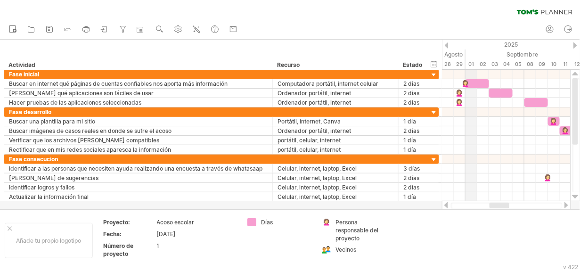
click at [468, 64] on div "01" at bounding box center [471, 64] width 12 height 10
click at [471, 65] on div "01" at bounding box center [471, 64] width 12 height 10
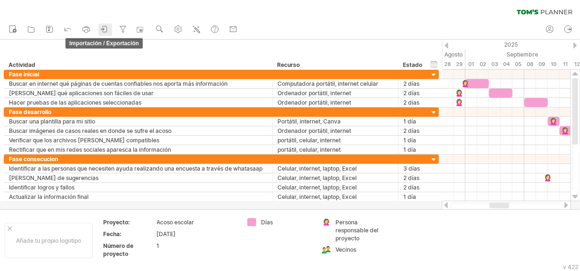
click at [103, 30] on icon at bounding box center [104, 28] width 9 height 9
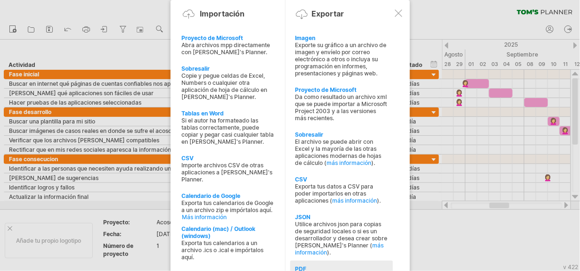
click at [317, 265] on div "PDF" at bounding box center [341, 268] width 93 height 7
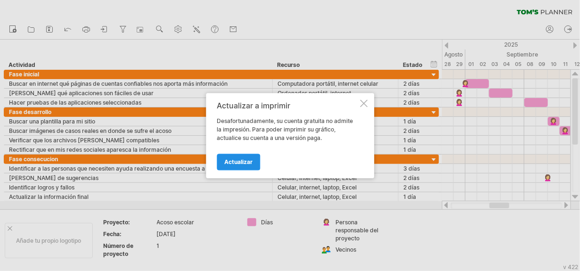
click at [226, 159] on span "Actualizar" at bounding box center [238, 161] width 28 height 7
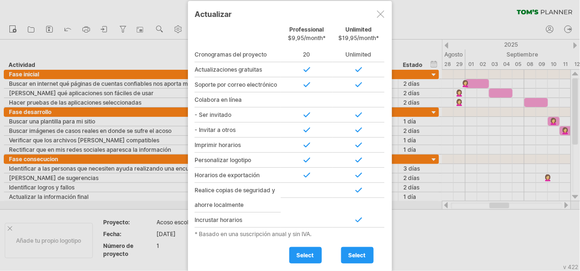
click at [379, 15] on div at bounding box center [381, 14] width 8 height 8
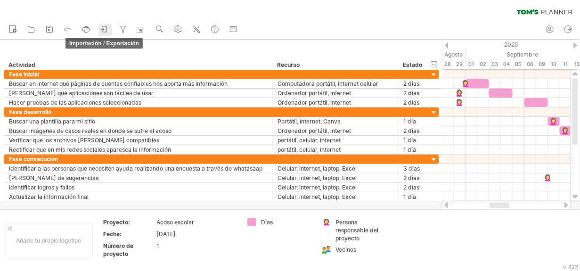
click at [107, 30] on icon at bounding box center [104, 28] width 9 height 9
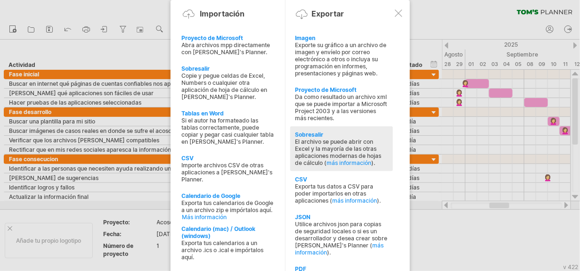
click at [328, 149] on div "El archivo se puede abrir con Excel y la mayoría de las otras aplicaciones mode…" at bounding box center [341, 152] width 93 height 28
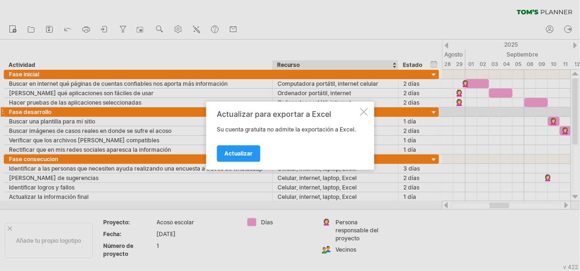
click at [363, 110] on div at bounding box center [364, 112] width 8 height 8
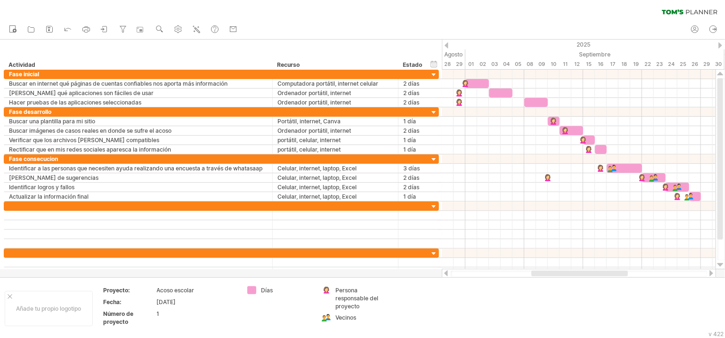
drag, startPoint x: 579, startPoint y: 2, endPoint x: 390, endPoint y: 27, distance: 190.0
click at [390, 27] on div "Nuevo abrir" at bounding box center [362, 30] width 725 height 20
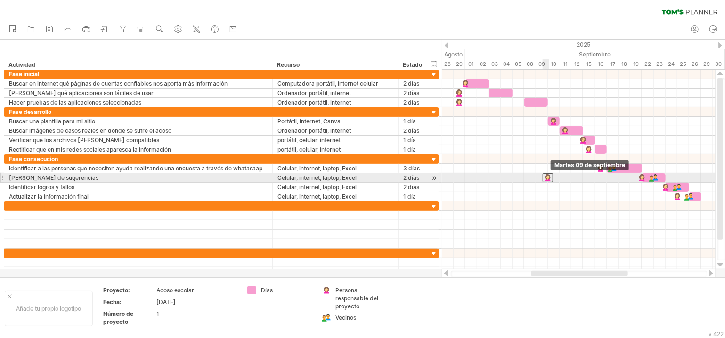
click at [547, 178] on div at bounding box center [547, 177] width 10 height 9
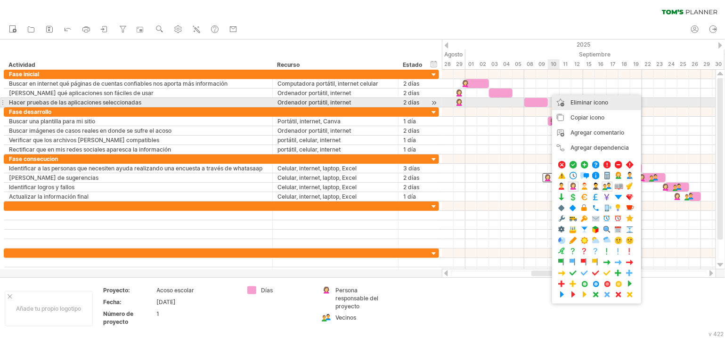
click at [579, 98] on div "Eliminar icono remove selected items" at bounding box center [596, 102] width 89 height 15
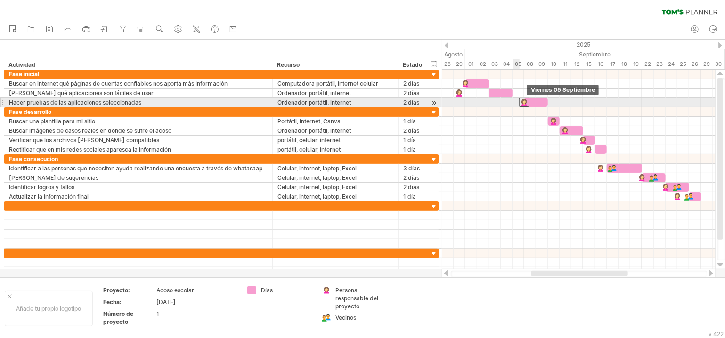
drag, startPoint x: 460, startPoint y: 101, endPoint x: 522, endPoint y: 99, distance: 62.2
click at [522, 99] on div at bounding box center [524, 102] width 10 height 9
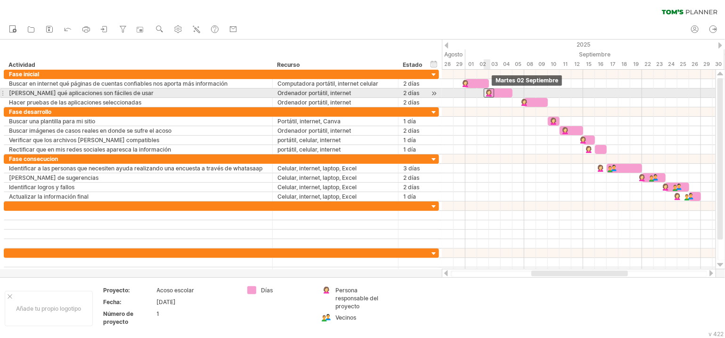
drag, startPoint x: 457, startPoint y: 91, endPoint x: 486, endPoint y: 92, distance: 28.7
click at [486, 92] on div at bounding box center [489, 93] width 10 height 9
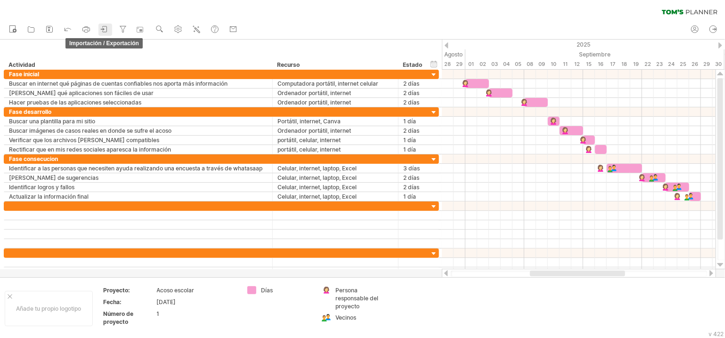
click at [107, 30] on icon at bounding box center [105, 29] width 4 height 6
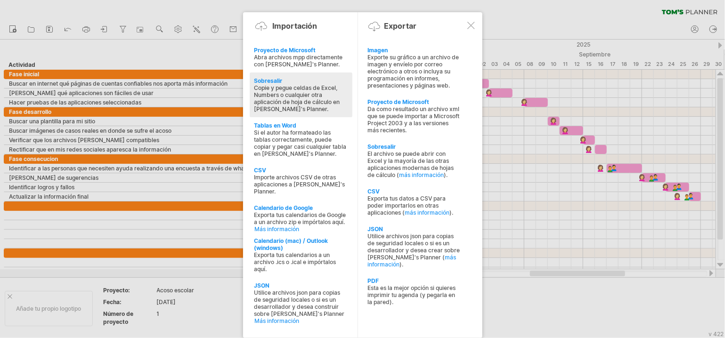
click at [271, 95] on div "Copie y pegue celdas de Excel, Numbers o cualquier otra aplicación de hoja de c…" at bounding box center [300, 98] width 93 height 28
type textarea "**********"
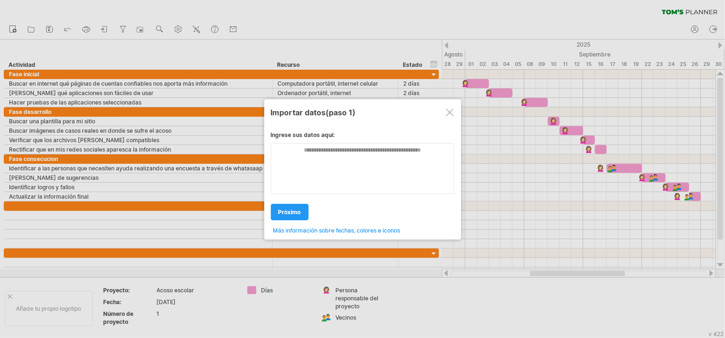
click at [448, 115] on div at bounding box center [450, 113] width 8 height 8
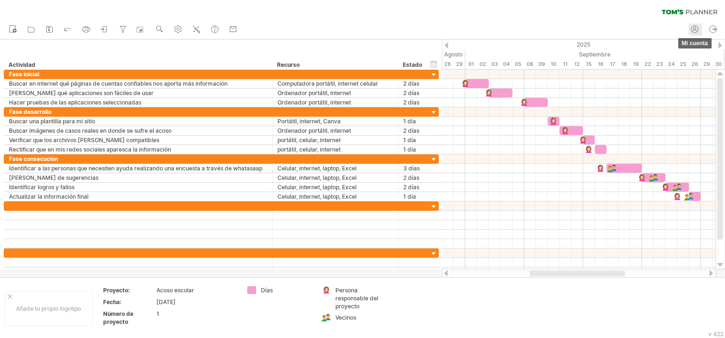
click at [579, 31] on icon at bounding box center [694, 28] width 9 height 9
type input "**********"
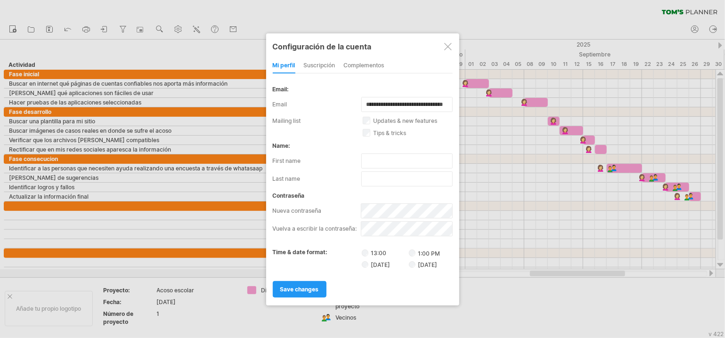
click at [579, 31] on div at bounding box center [362, 169] width 725 height 338
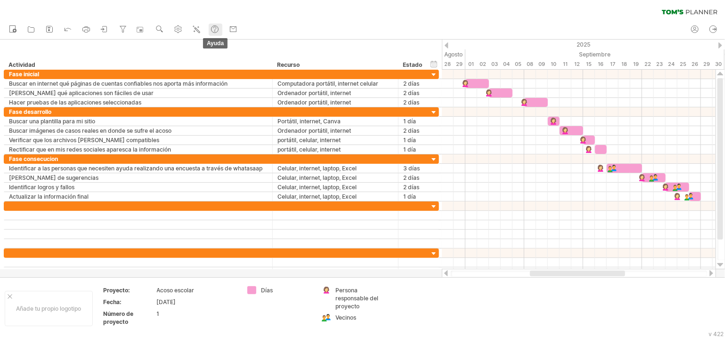
click at [212, 31] on circle at bounding box center [214, 29] width 7 height 7
click at [93, 25] on link "Impresión" at bounding box center [87, 30] width 14 height 12
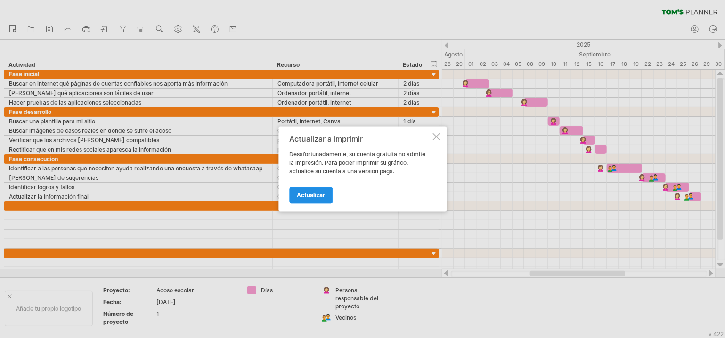
click at [313, 199] on span "Actualizar" at bounding box center [311, 195] width 28 height 7
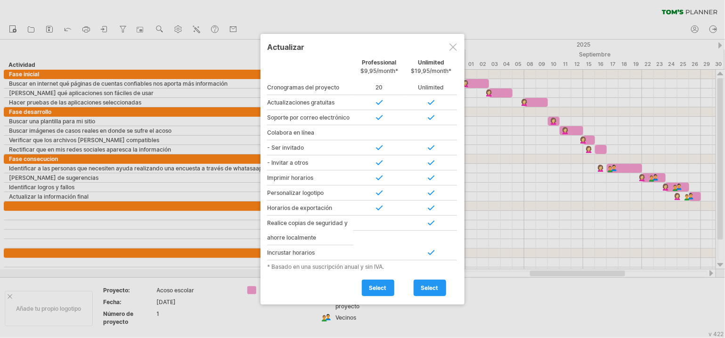
click at [455, 46] on div at bounding box center [453, 47] width 8 height 8
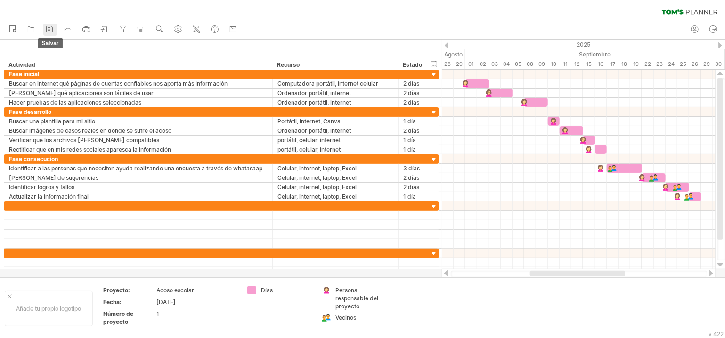
click at [50, 28] on rect at bounding box center [49, 27] width 3 height 1
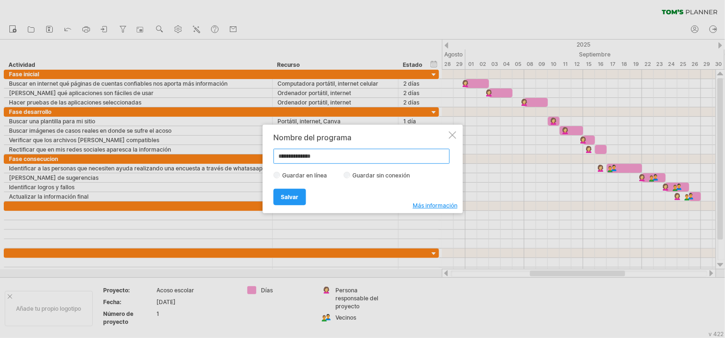
type input "**********"
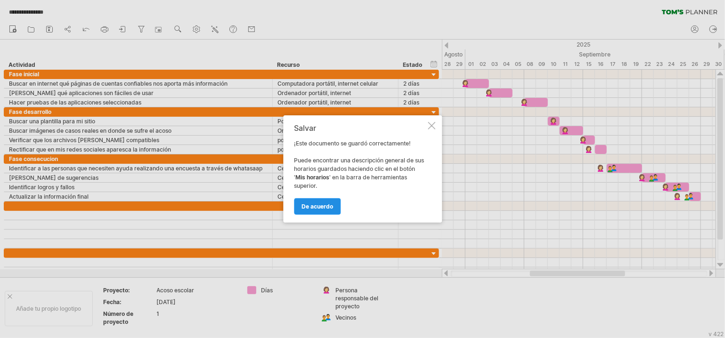
click at [312, 204] on span "De acuerdo" at bounding box center [317, 206] width 32 height 7
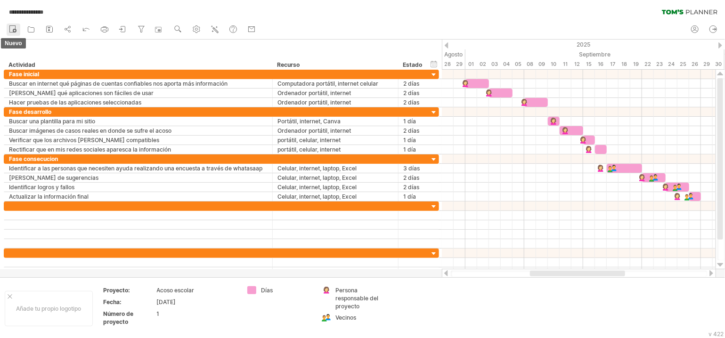
click at [16, 27] on icon at bounding box center [12, 28] width 9 height 9
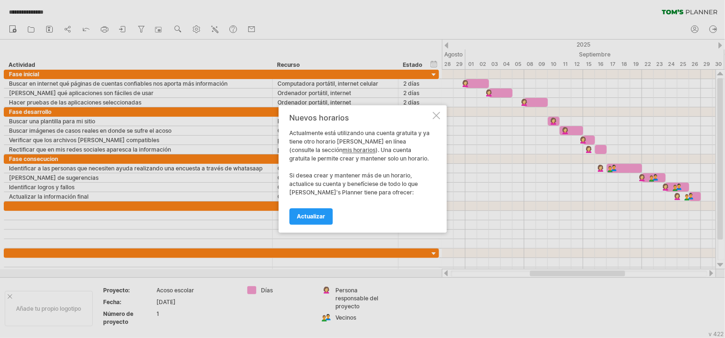
click at [437, 111] on div "Nuevos horarios Actualmente está utilizando una cuenta gratuita y ya tiene otro…" at bounding box center [362, 169] width 168 height 128
click at [435, 115] on div at bounding box center [436, 116] width 8 height 8
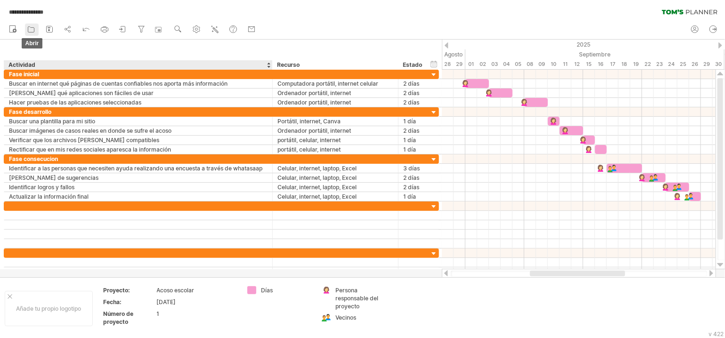
click at [30, 33] on icon at bounding box center [30, 28] width 9 height 9
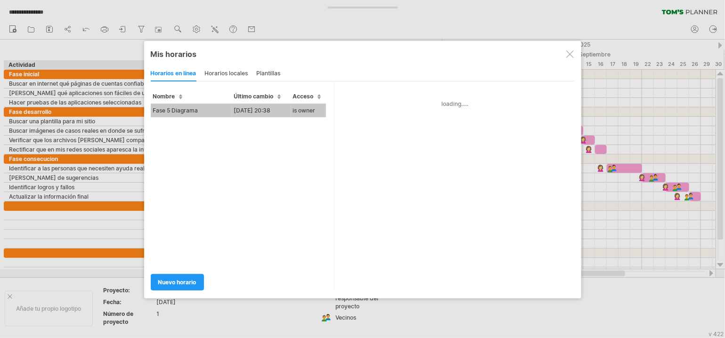
type input "**********"
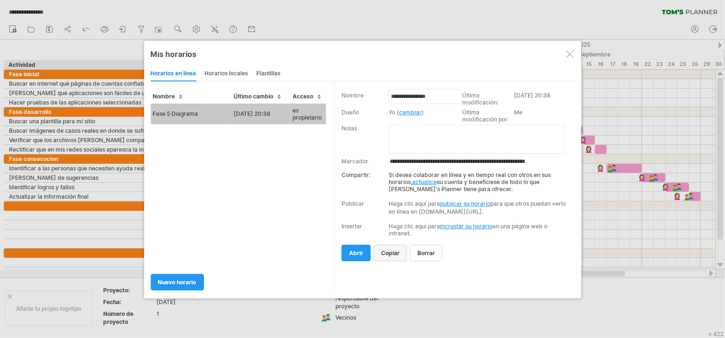
click at [394, 257] on span "copiar" at bounding box center [390, 253] width 18 height 7
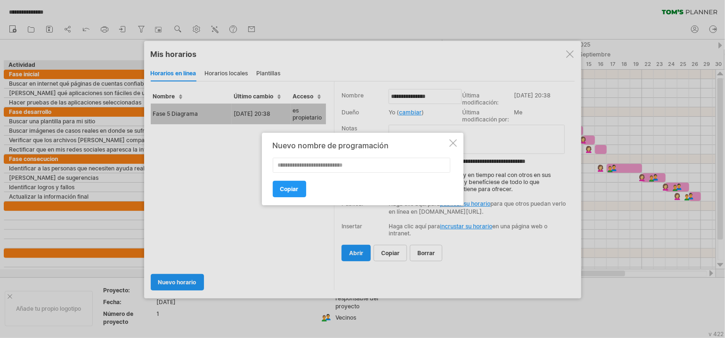
click at [447, 137] on div "Nuevo nombre de programación Copiar" at bounding box center [363, 169] width 202 height 73
click at [451, 139] on div at bounding box center [453, 143] width 8 height 8
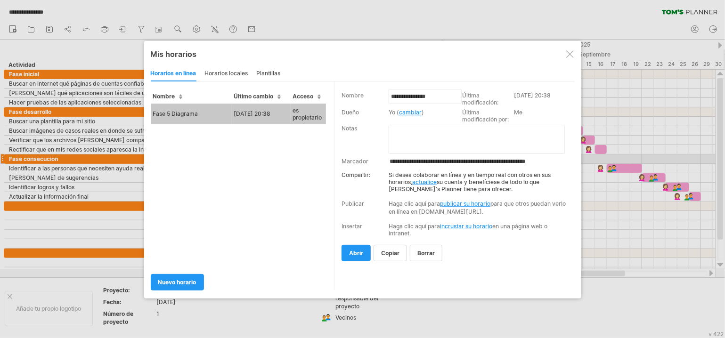
click at [397, 160] on input "**********" at bounding box center [480, 162] width 185 height 8
